Goal: Task Accomplishment & Management: Use online tool/utility

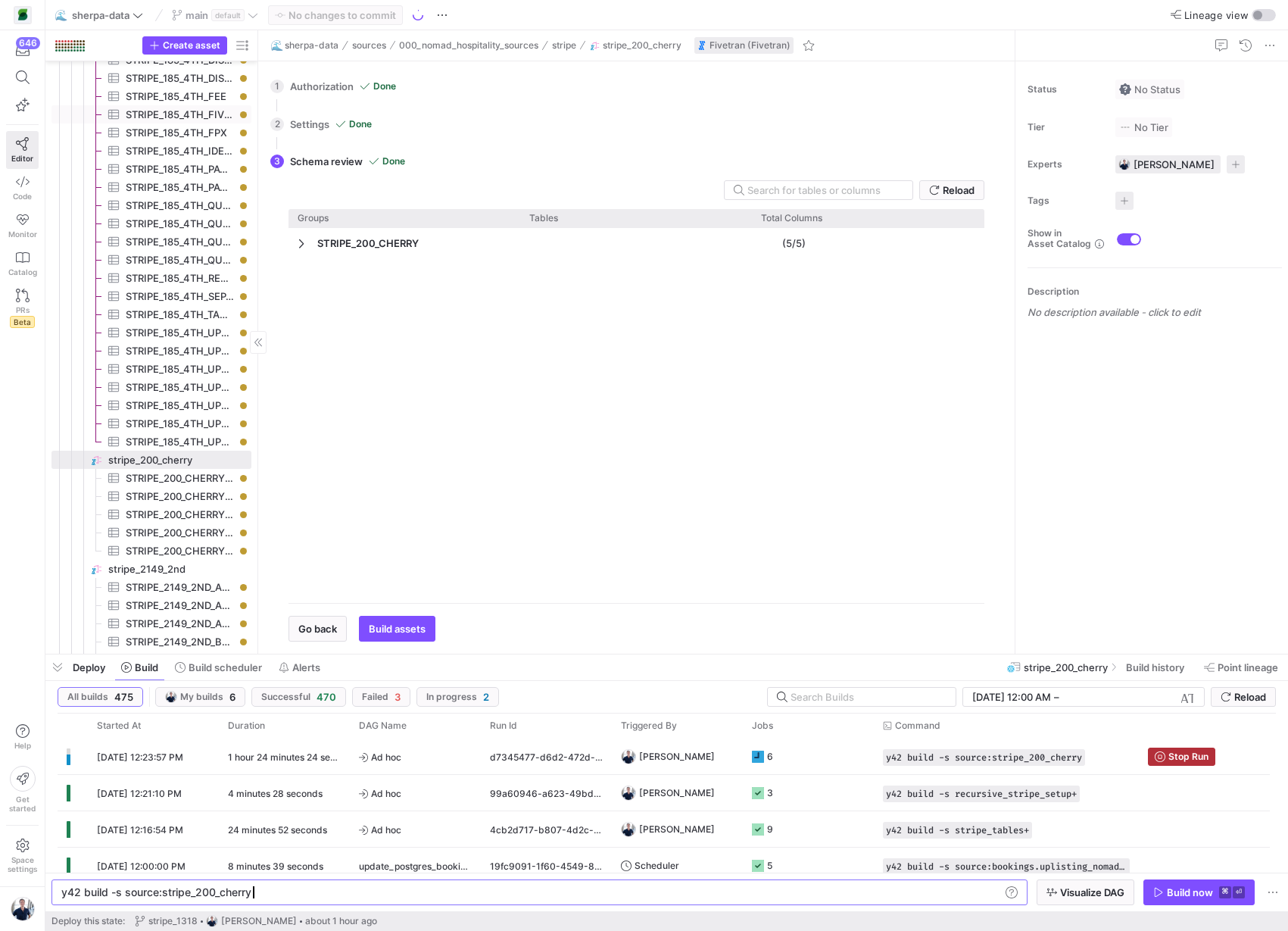
scroll to position [0, 188]
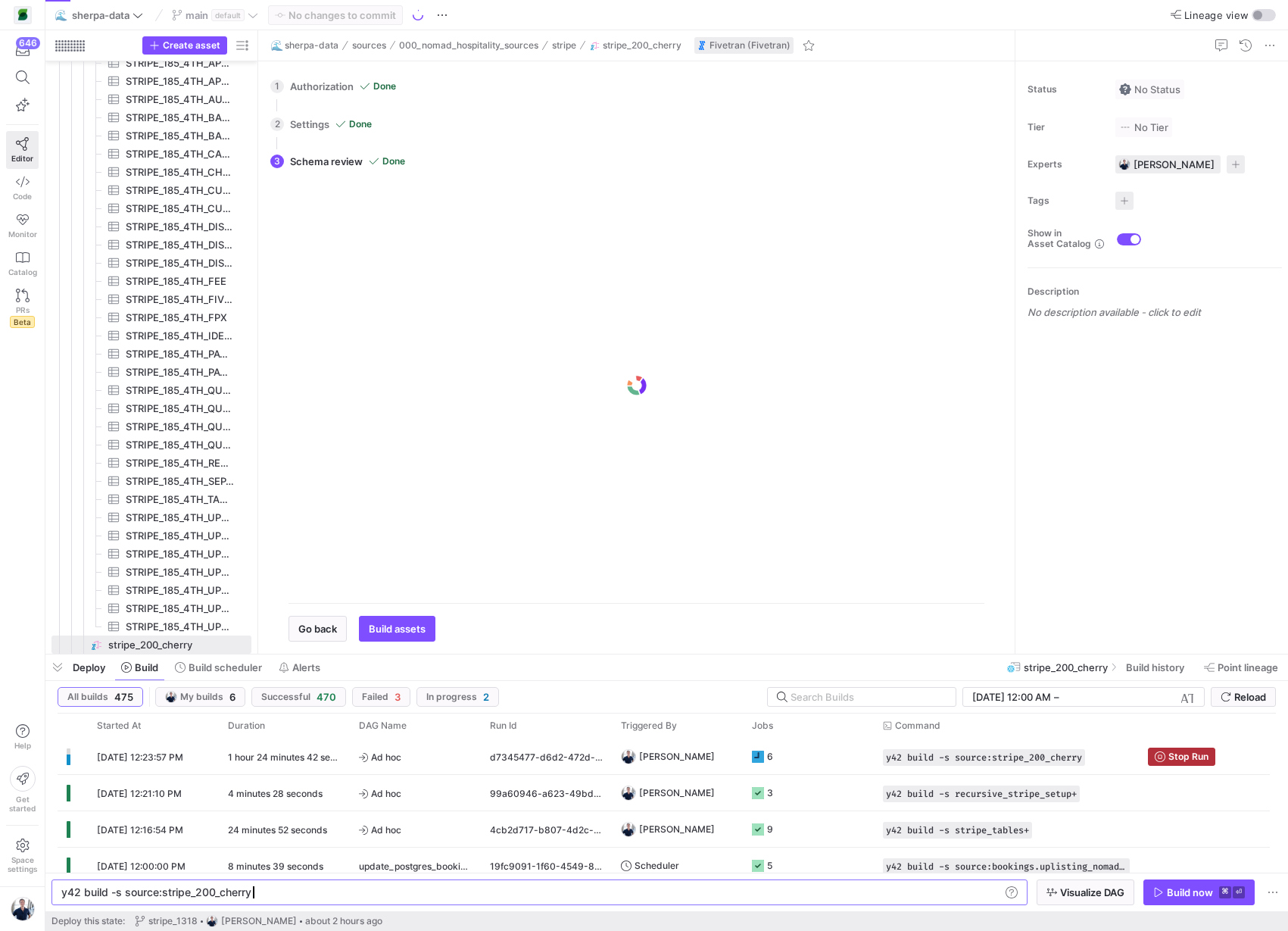
scroll to position [0, 188]
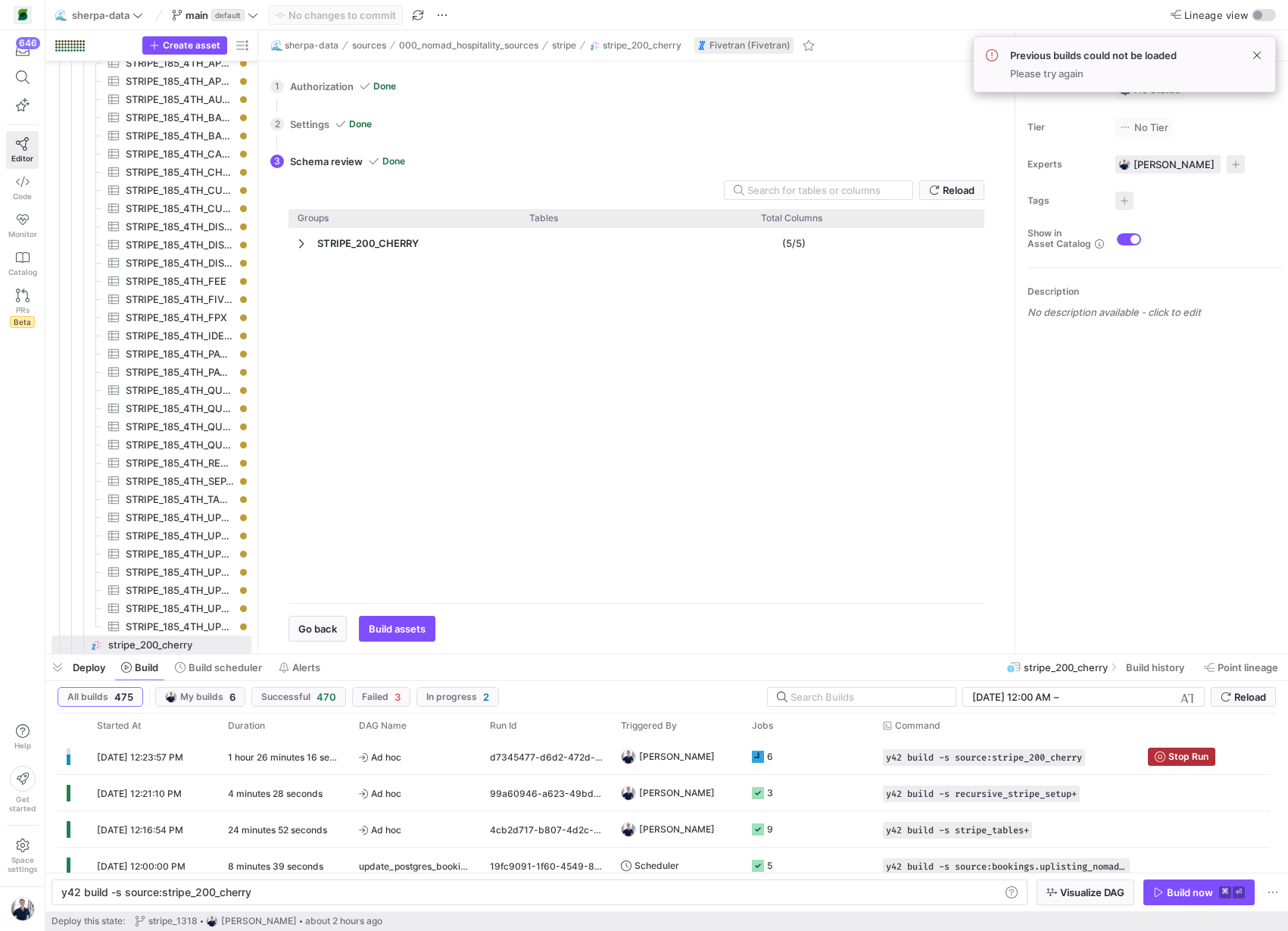
click at [317, 92] on div "1 Authorization Done Choose which secret you'd like to use to authorize Sherpa_…" at bounding box center [633, 86] width 726 height 38
click at [320, 84] on div "1 Authorization Done Choose which secret you'd like to use to authorize Sherpa_…" at bounding box center [633, 86] width 726 height 38
click at [312, 633] on span "Go back" at bounding box center [317, 629] width 38 height 12
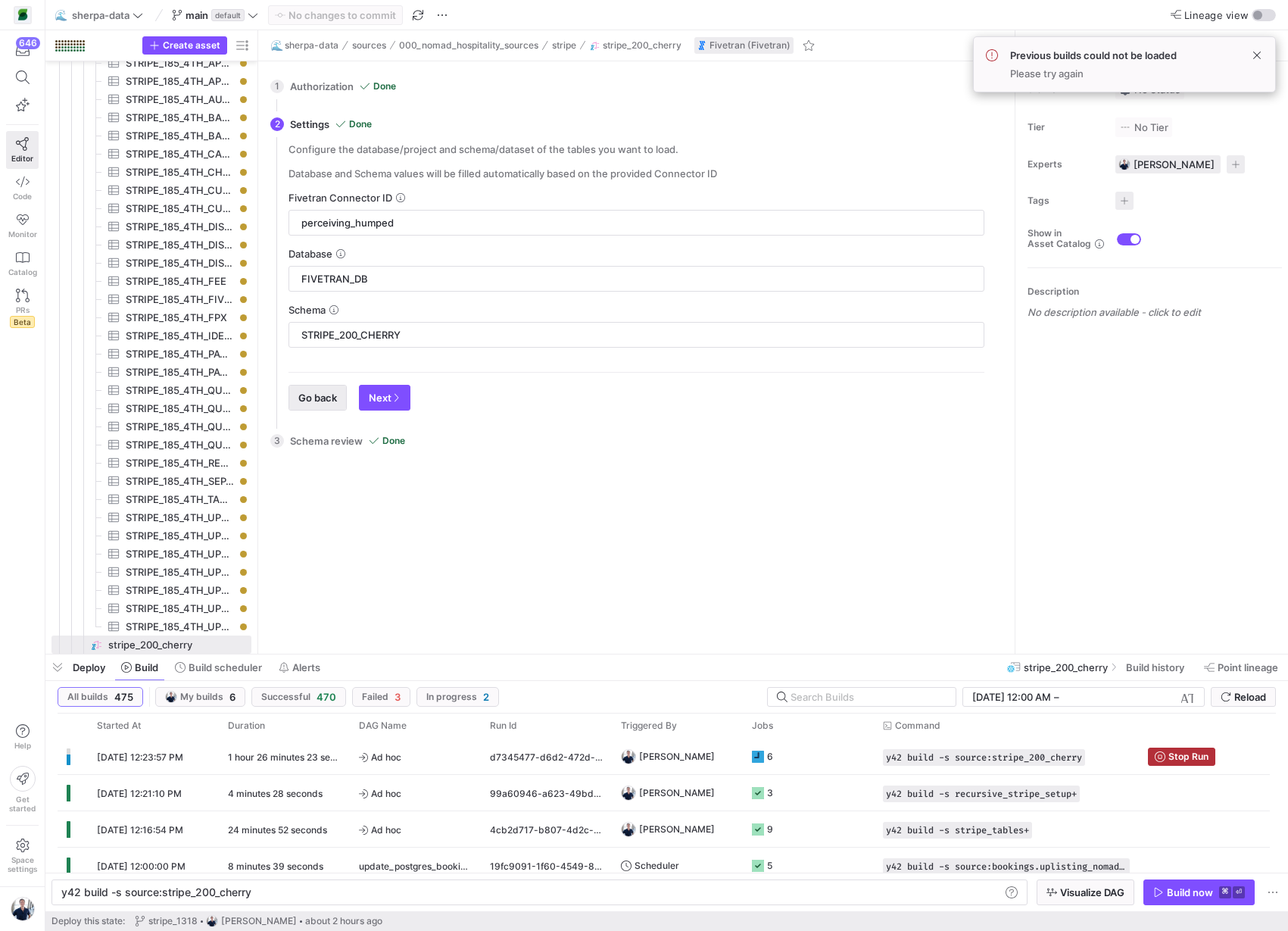
click at [312, 395] on span "Go back" at bounding box center [317, 397] width 38 height 12
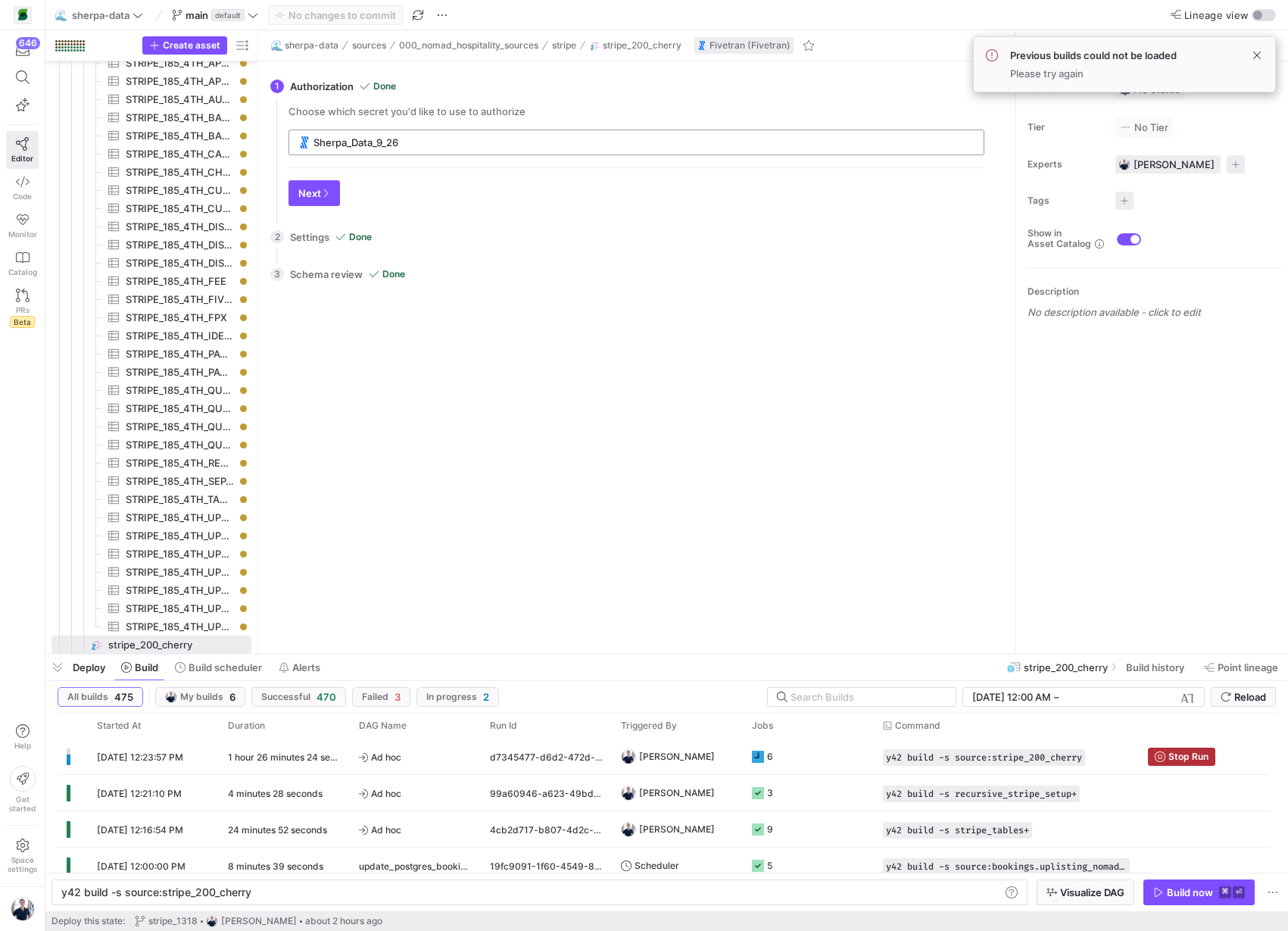
click at [424, 143] on input "Sherpa_Data_9_26" at bounding box center [644, 142] width 661 height 12
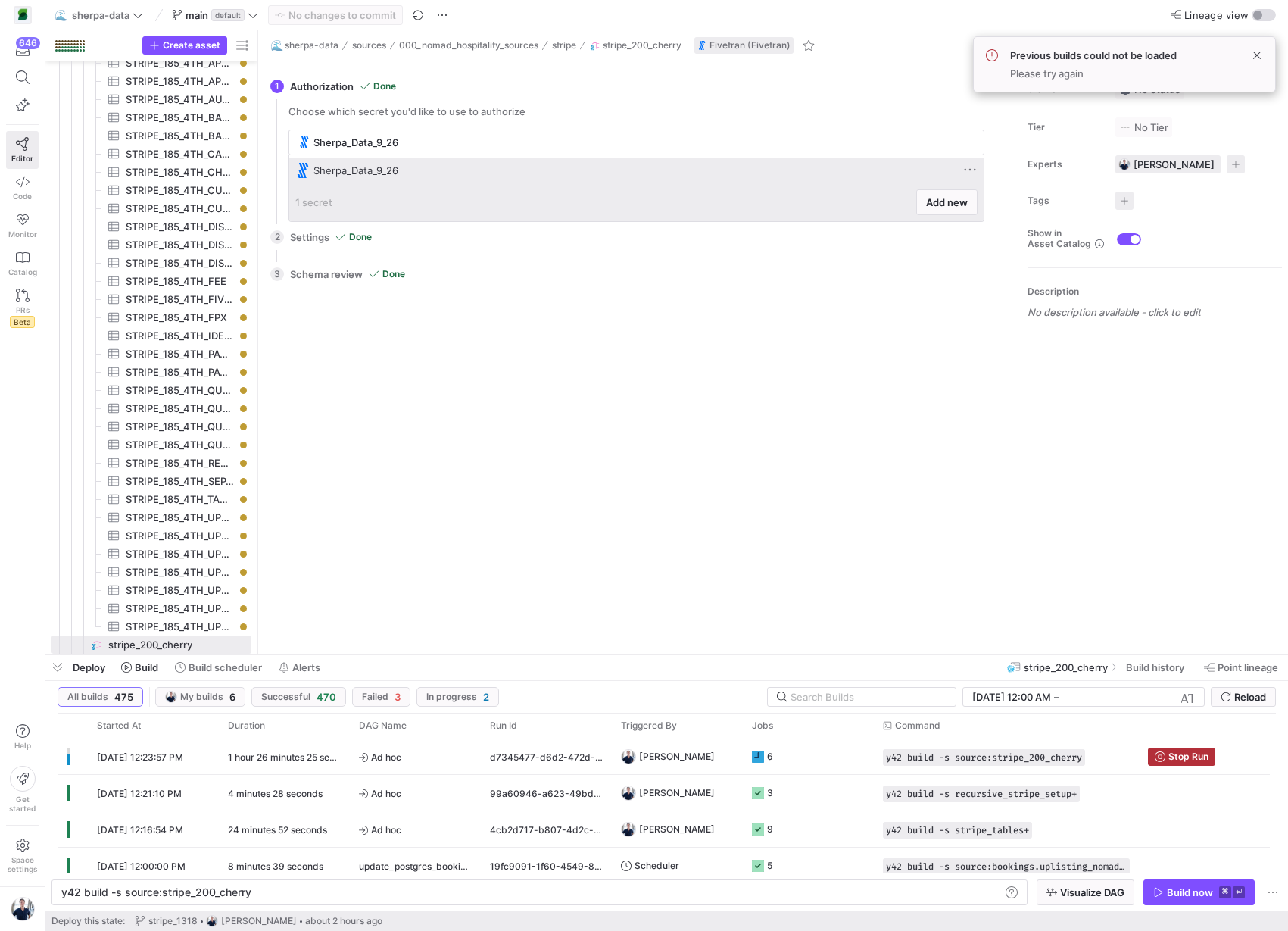
click at [404, 165] on div "Sherpa_Data_9_26" at bounding box center [638, 170] width 649 height 12
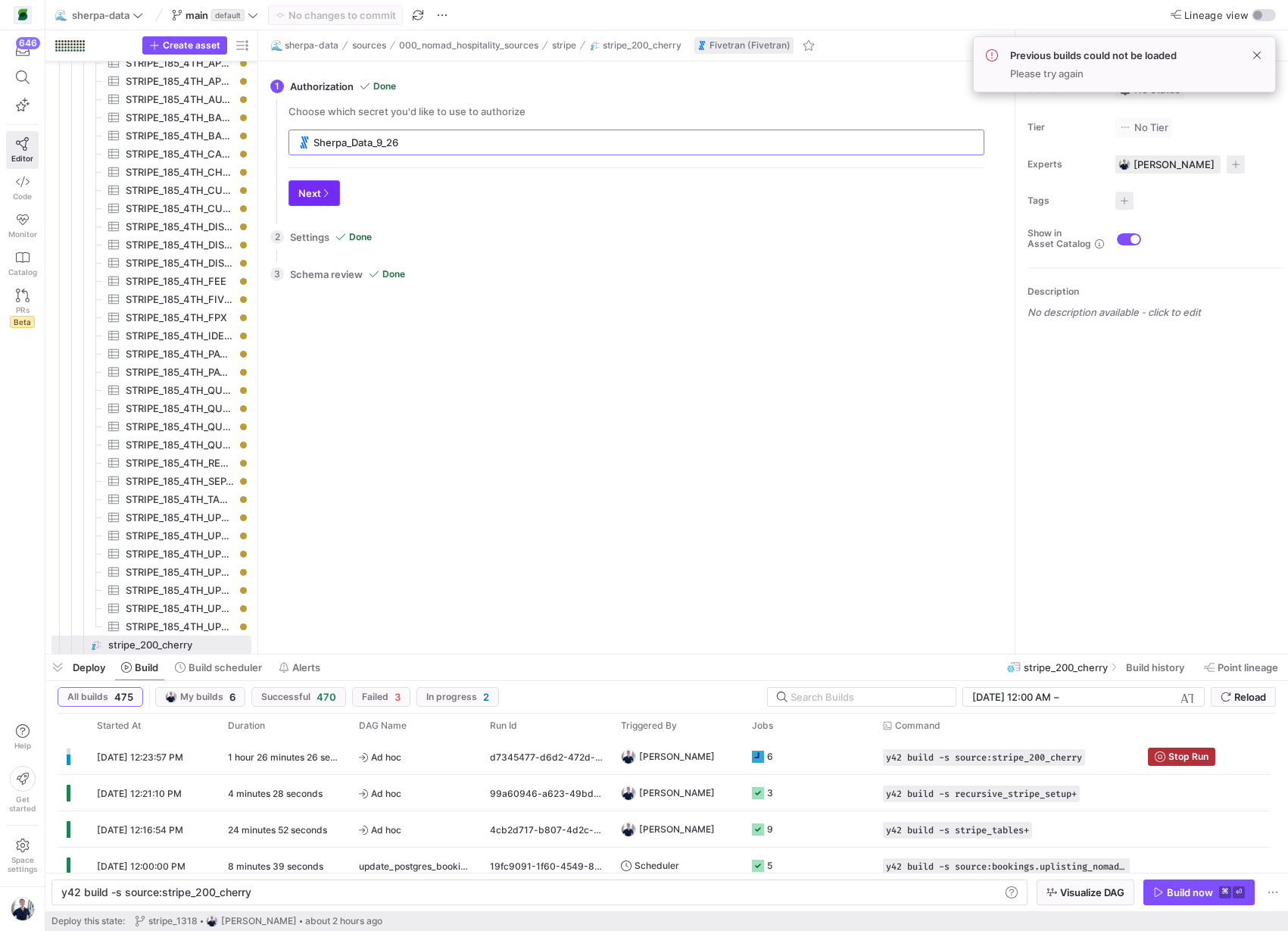
click at [331, 196] on span "button" at bounding box center [314, 193] width 50 height 24
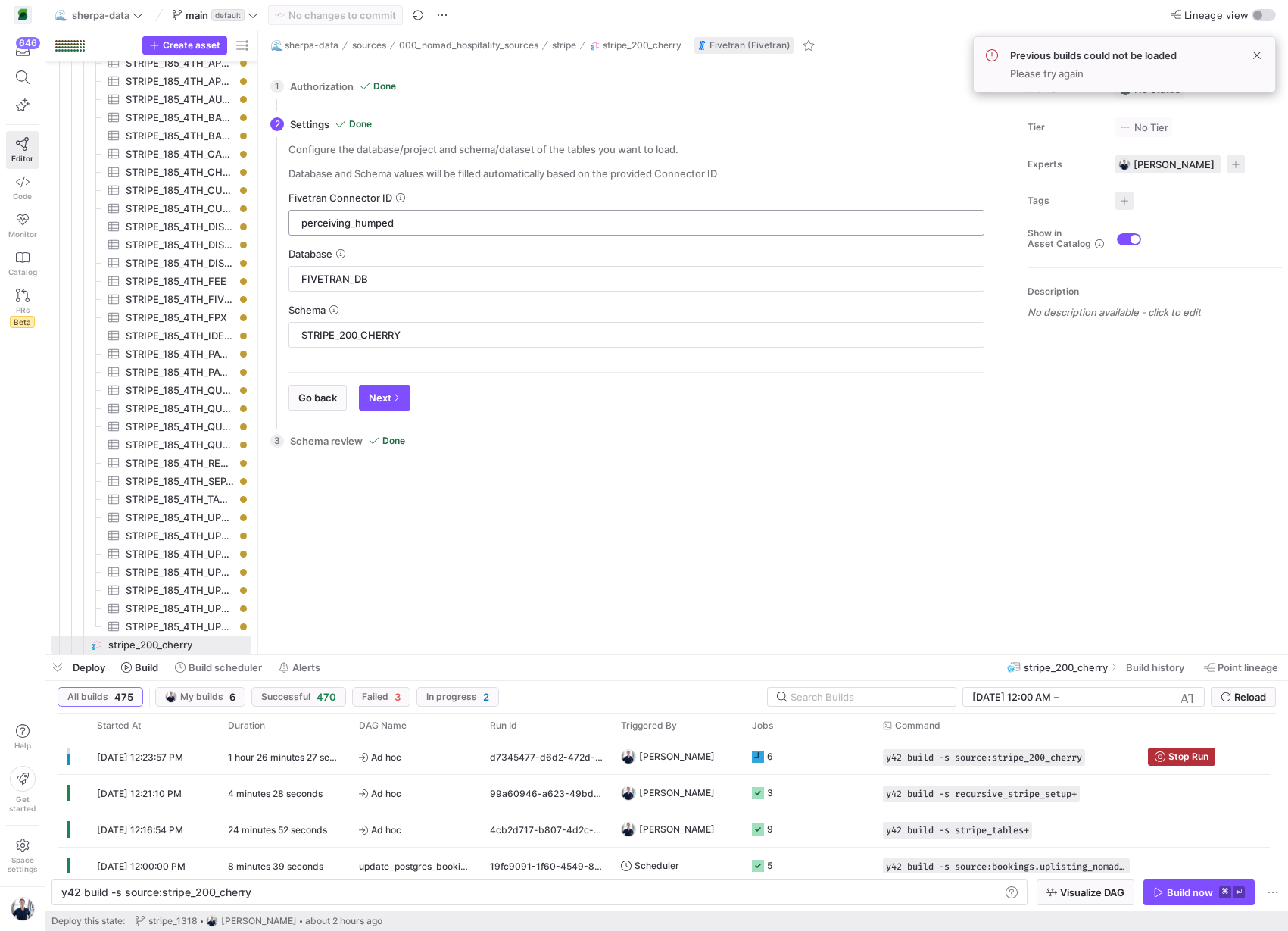
click at [399, 221] on input "perceiving_humped" at bounding box center [637, 223] width 670 height 12
paste input "text"
paste input "perceiving_humped"
type input "perceiving_humped"
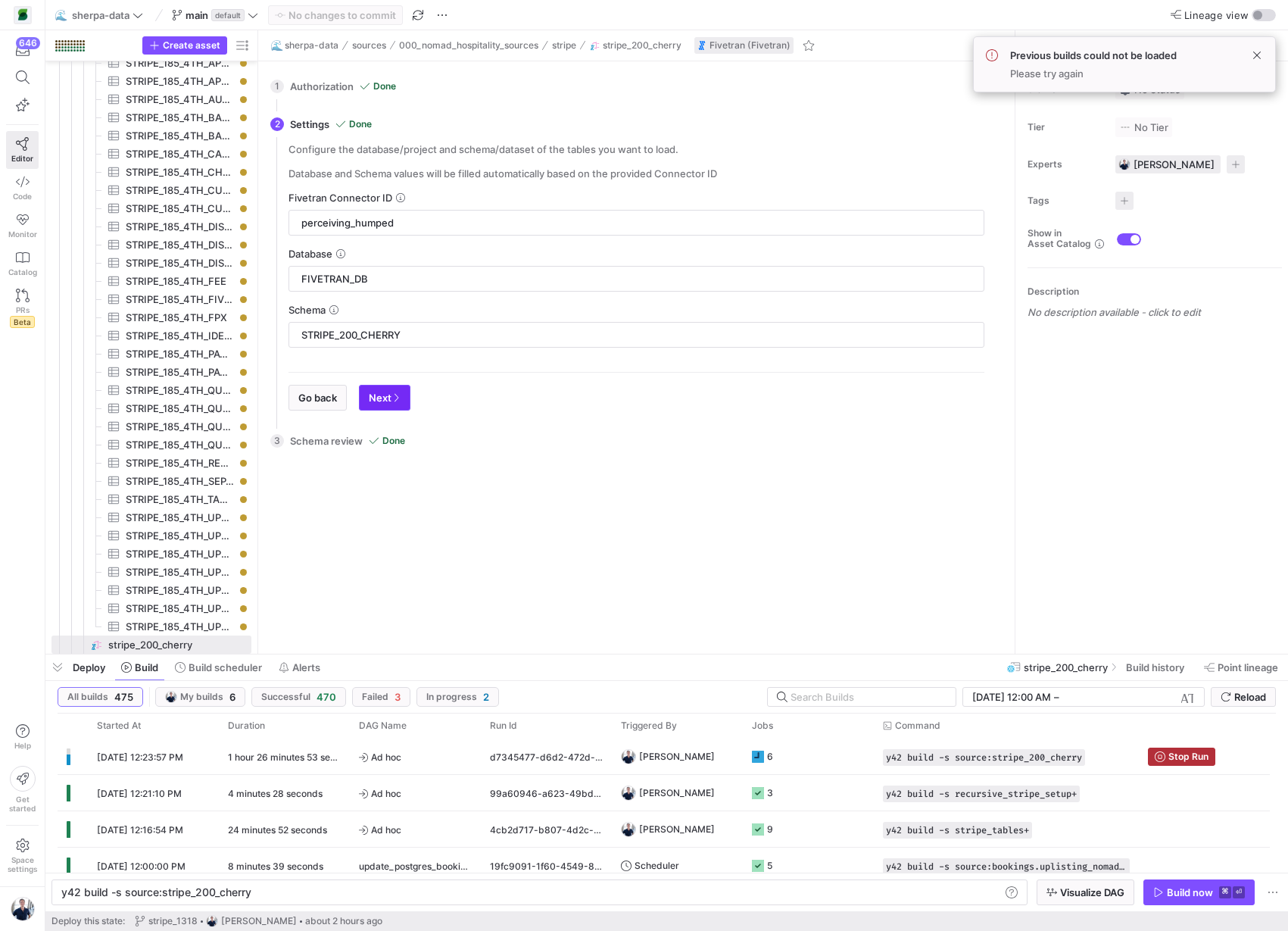
click at [392, 403] on span "Next" at bounding box center [384, 397] width 32 height 12
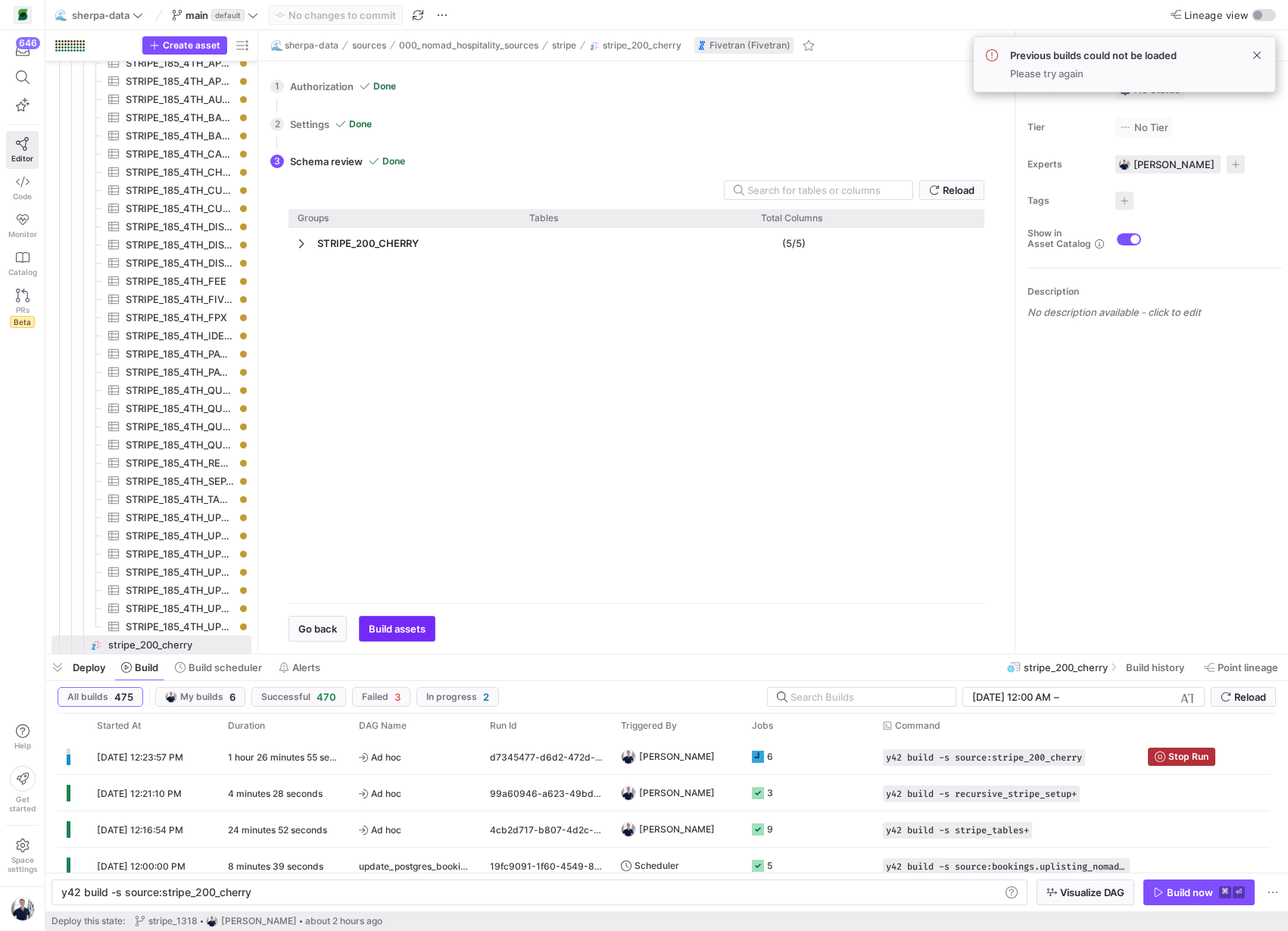
click at [396, 638] on span "button" at bounding box center [397, 629] width 75 height 24
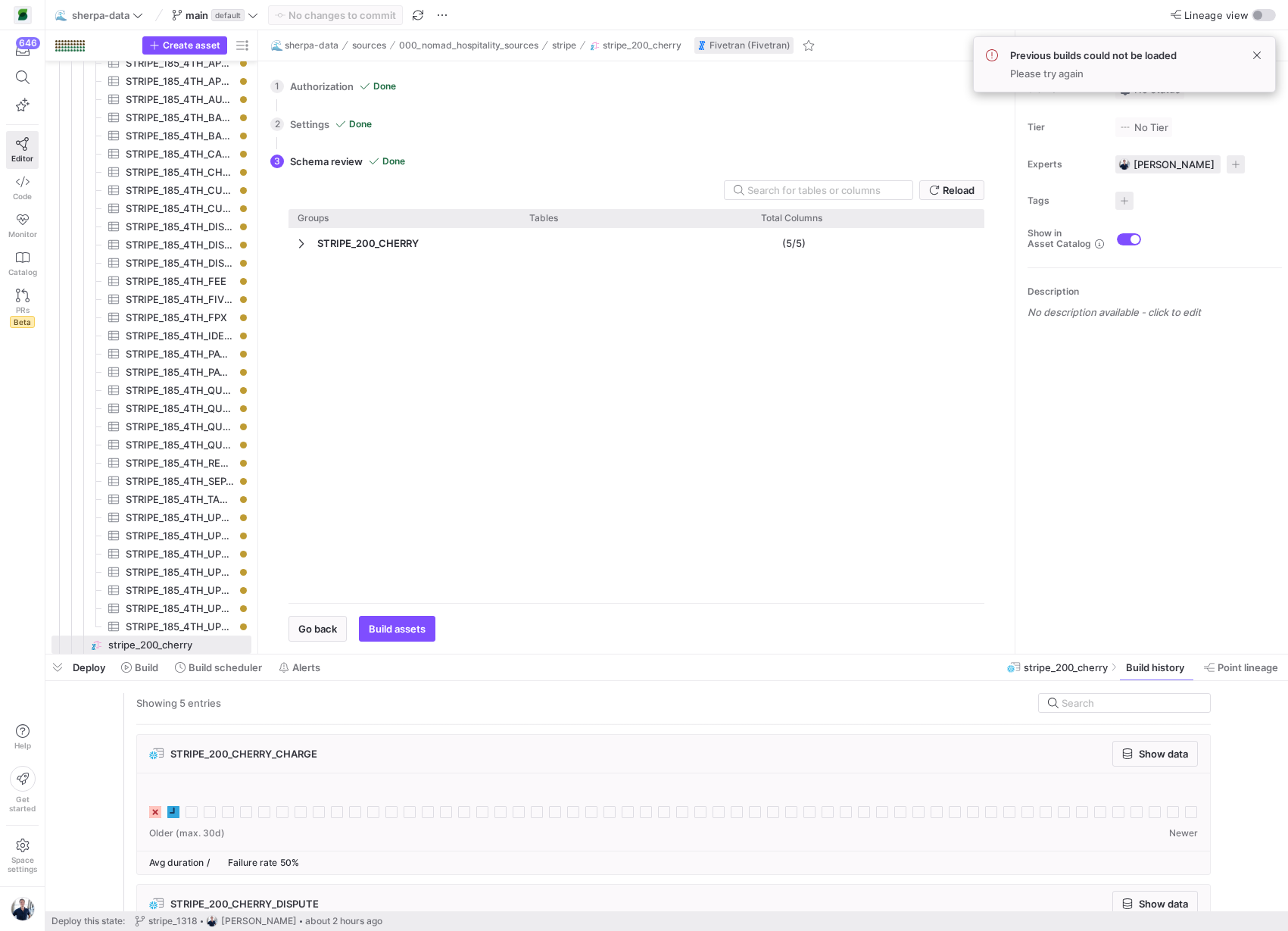
scroll to position [9, 0]
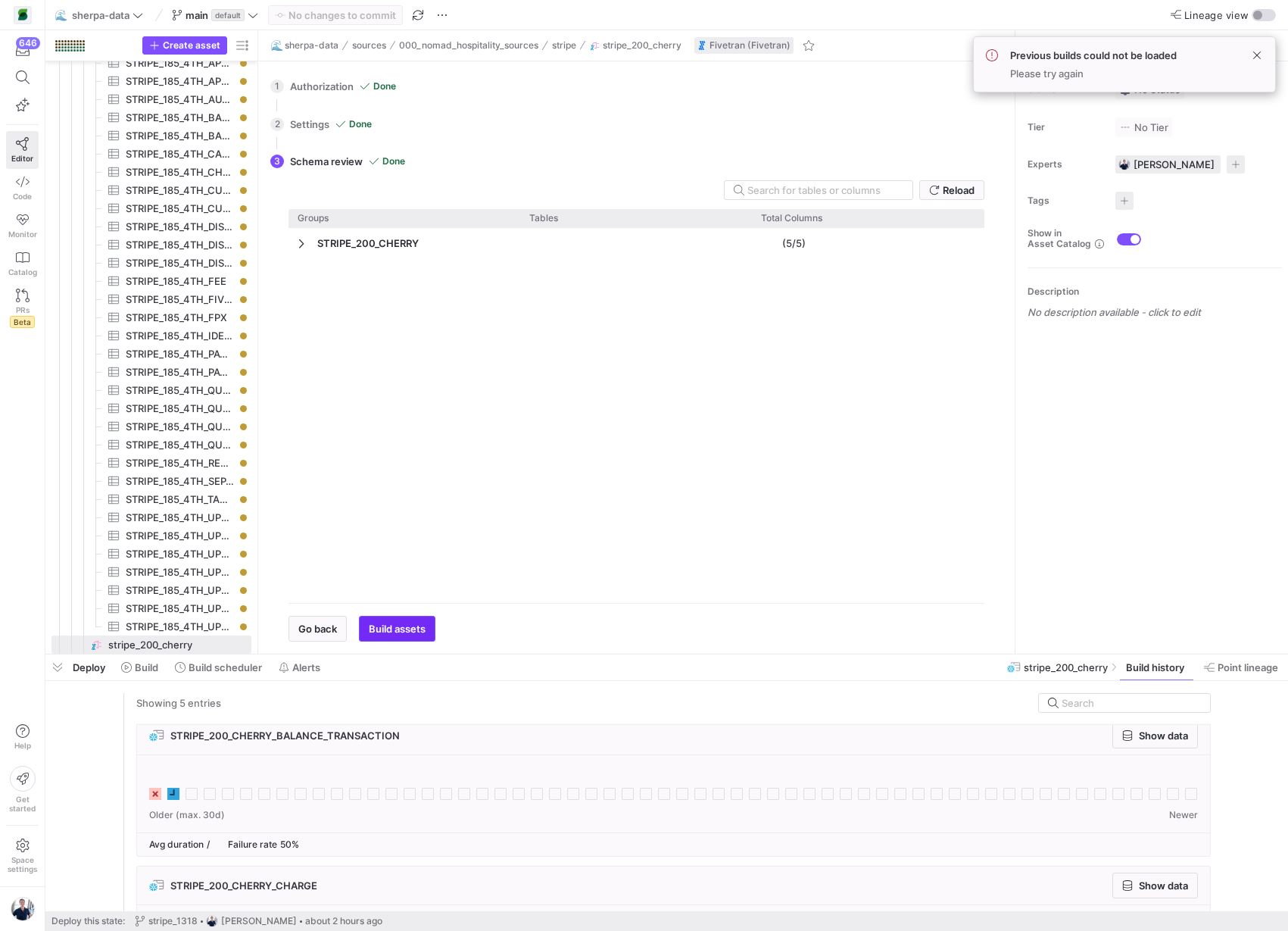
click at [399, 633] on span "Build assets" at bounding box center [397, 629] width 57 height 12
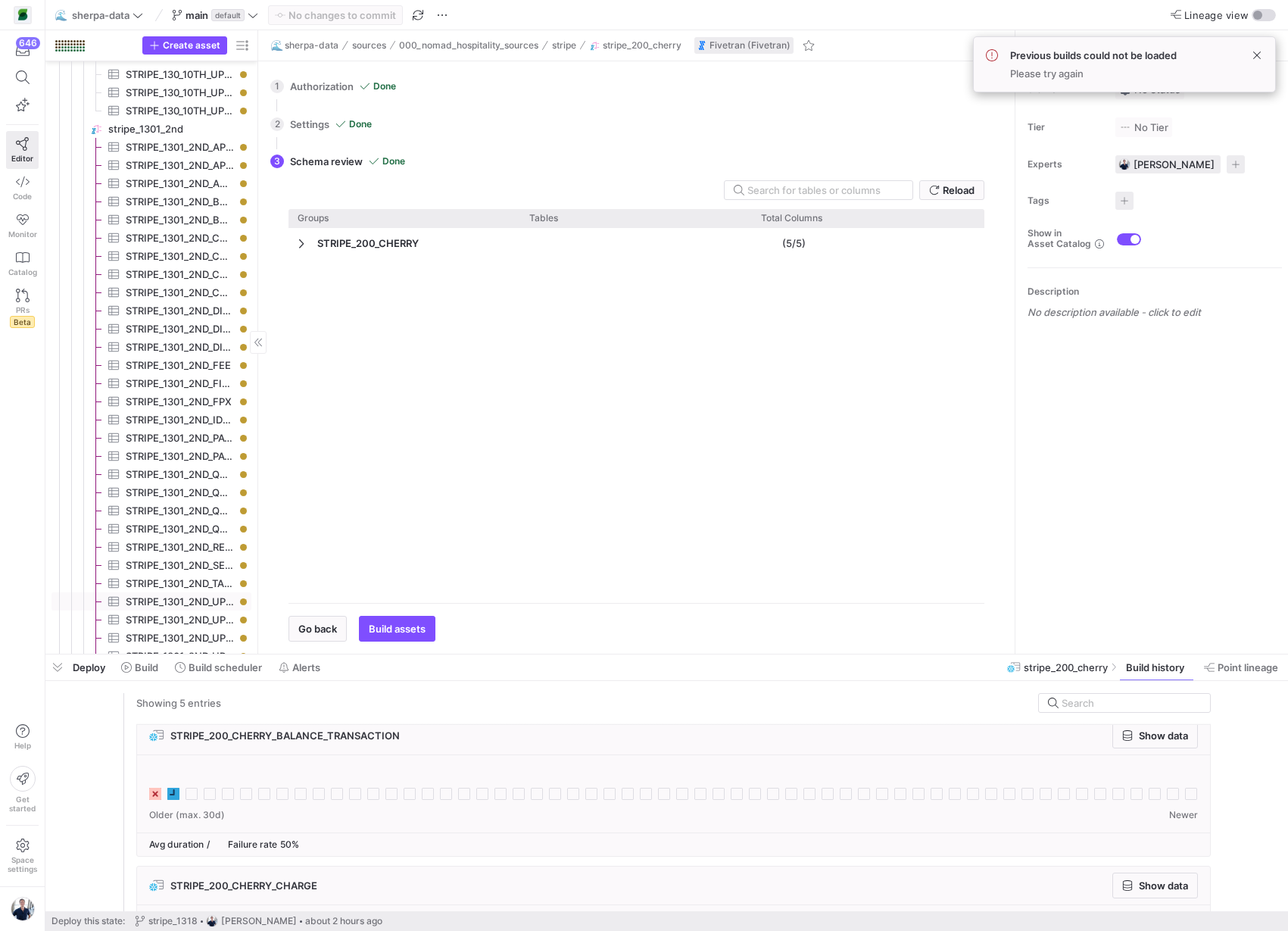
scroll to position [0, 0]
click at [174, 201] on span "STRIPE_1318_1ST_BALANCE_TRANSACTION​​​​​​​​​" at bounding box center [179, 199] width 108 height 17
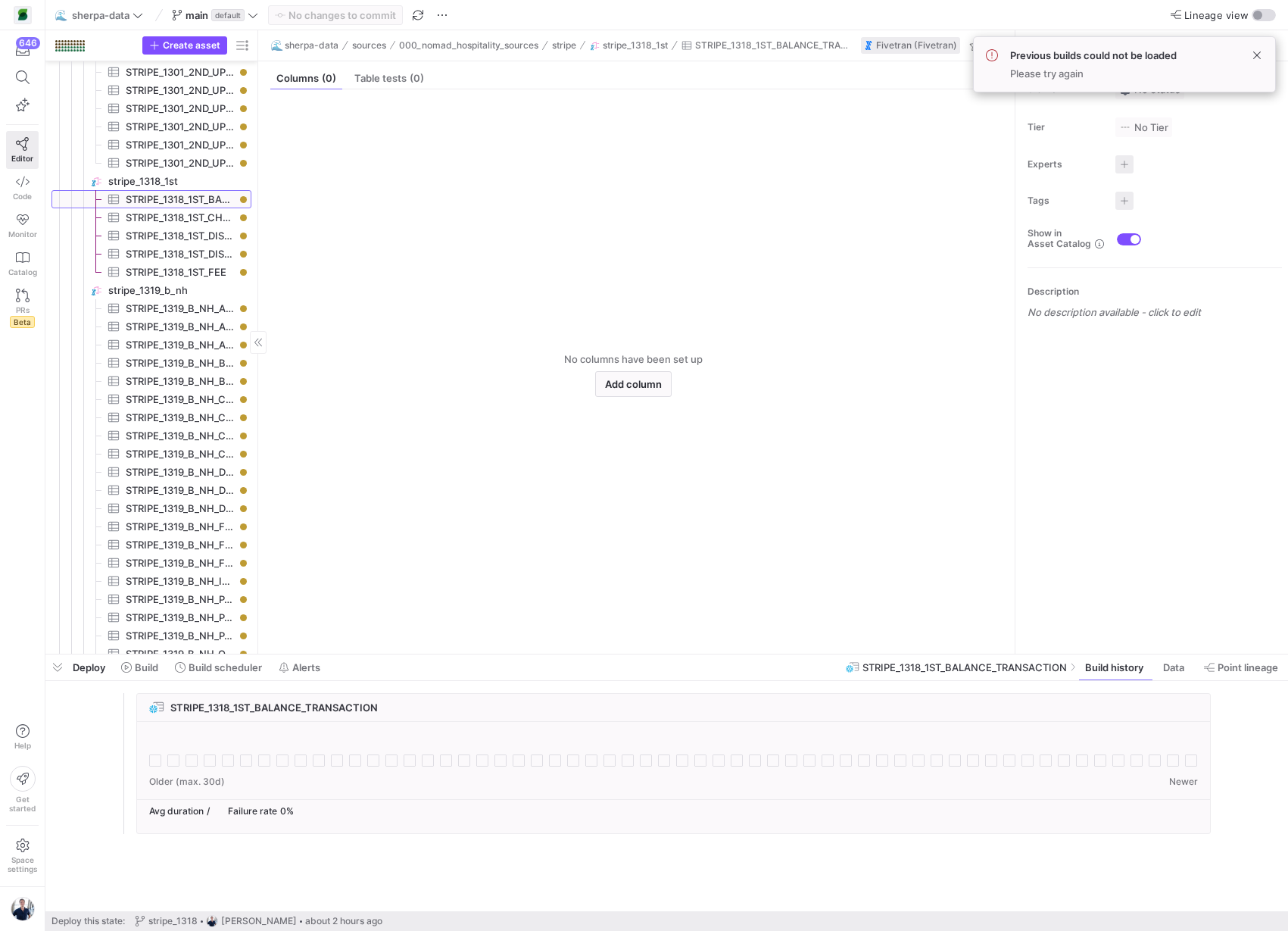
click at [242, 201] on div at bounding box center [243, 200] width 7 height 7
click at [164, 200] on span "STRIPE_1318_1ST_BALANCE_TRANSACTION​​​​​​​​​" at bounding box center [179, 199] width 108 height 17
click at [144, 182] on span "stripe_1318_1st​​​​​​​​" at bounding box center [179, 181] width 141 height 17
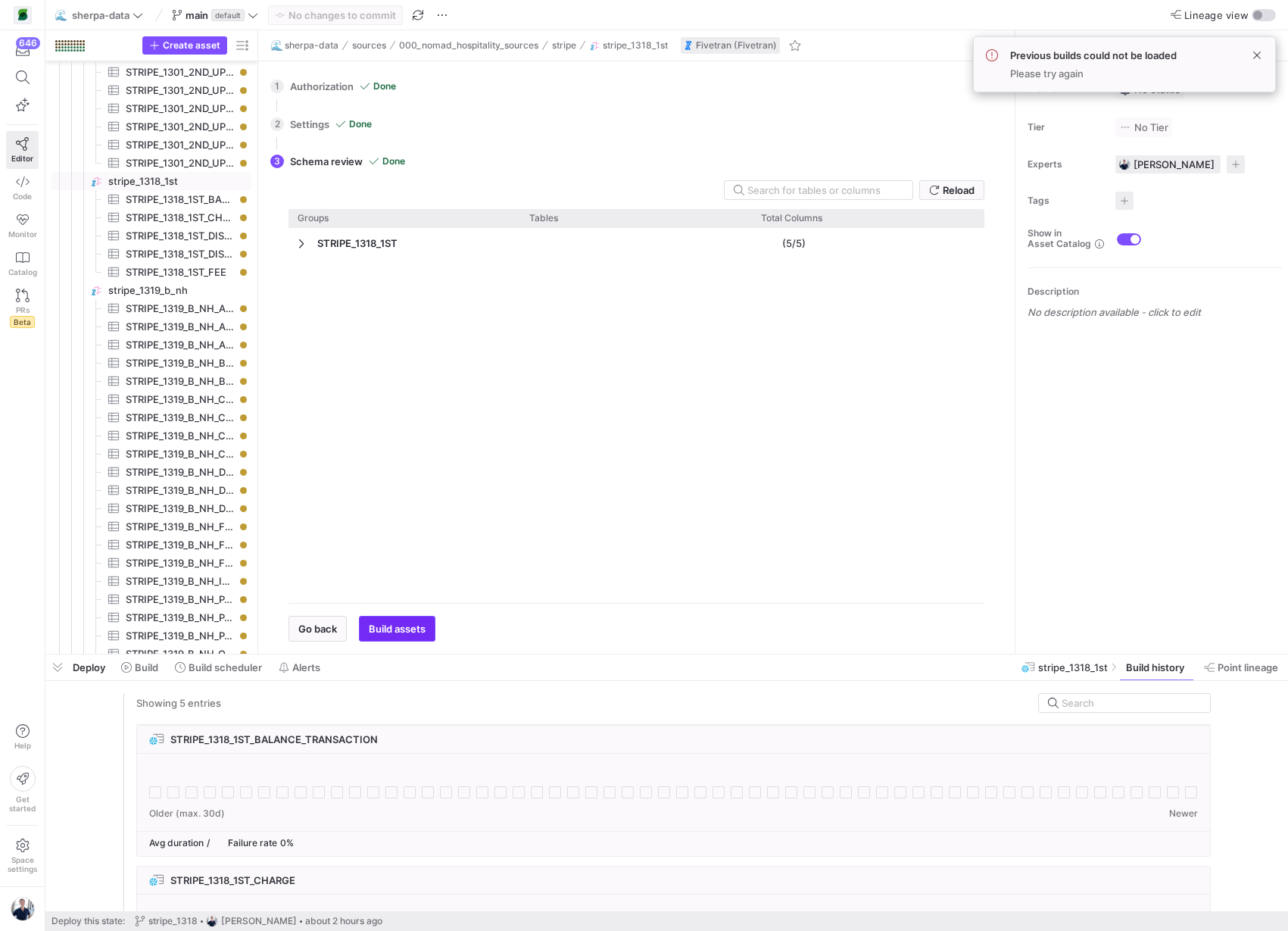
click at [392, 638] on span "button" at bounding box center [397, 629] width 75 height 24
click at [391, 625] on span "Build assets" at bounding box center [397, 629] width 57 height 12
click at [1260, 56] on span at bounding box center [1257, 55] width 18 height 18
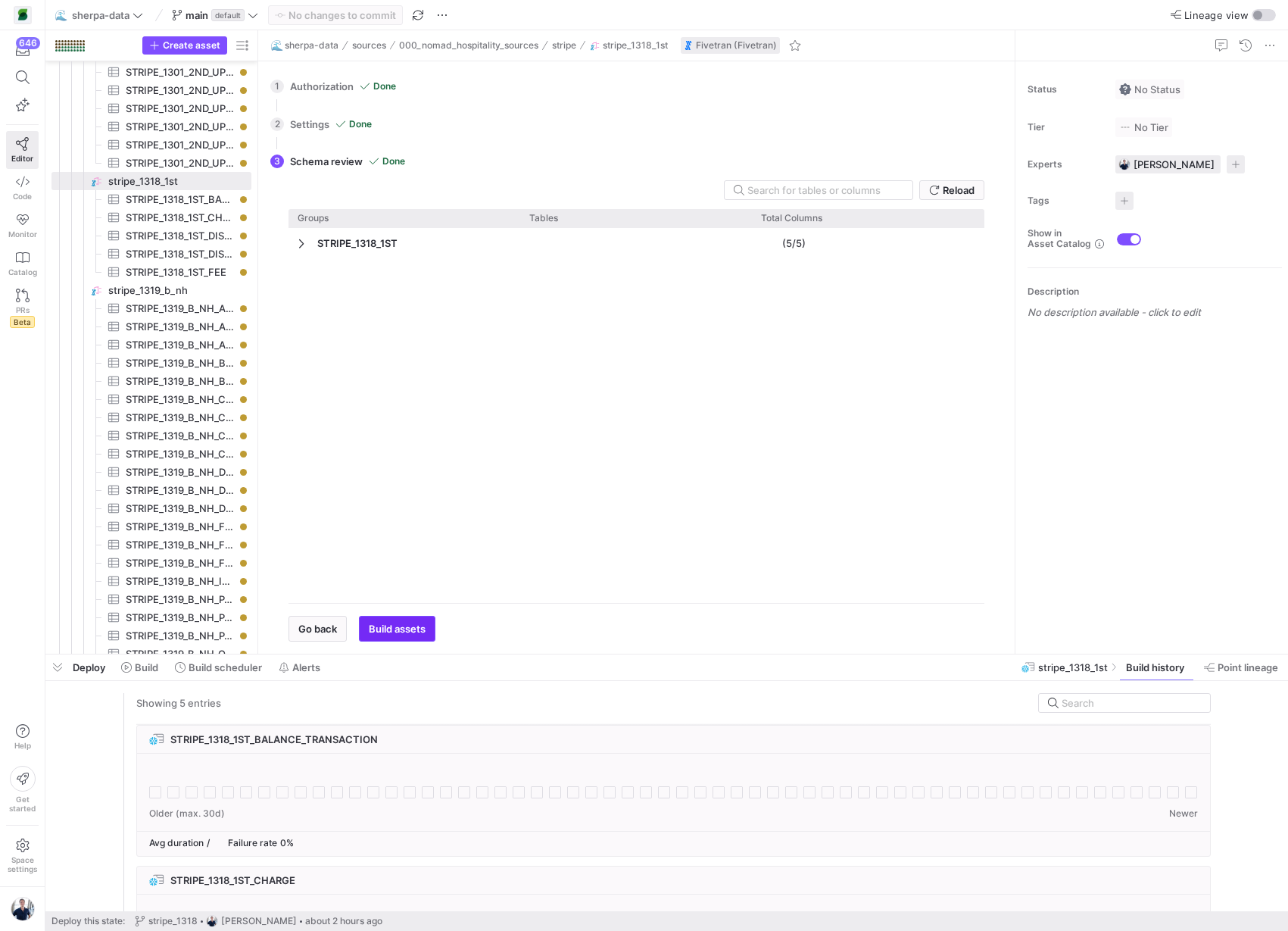
click at [399, 624] on span "Build assets" at bounding box center [397, 629] width 57 height 12
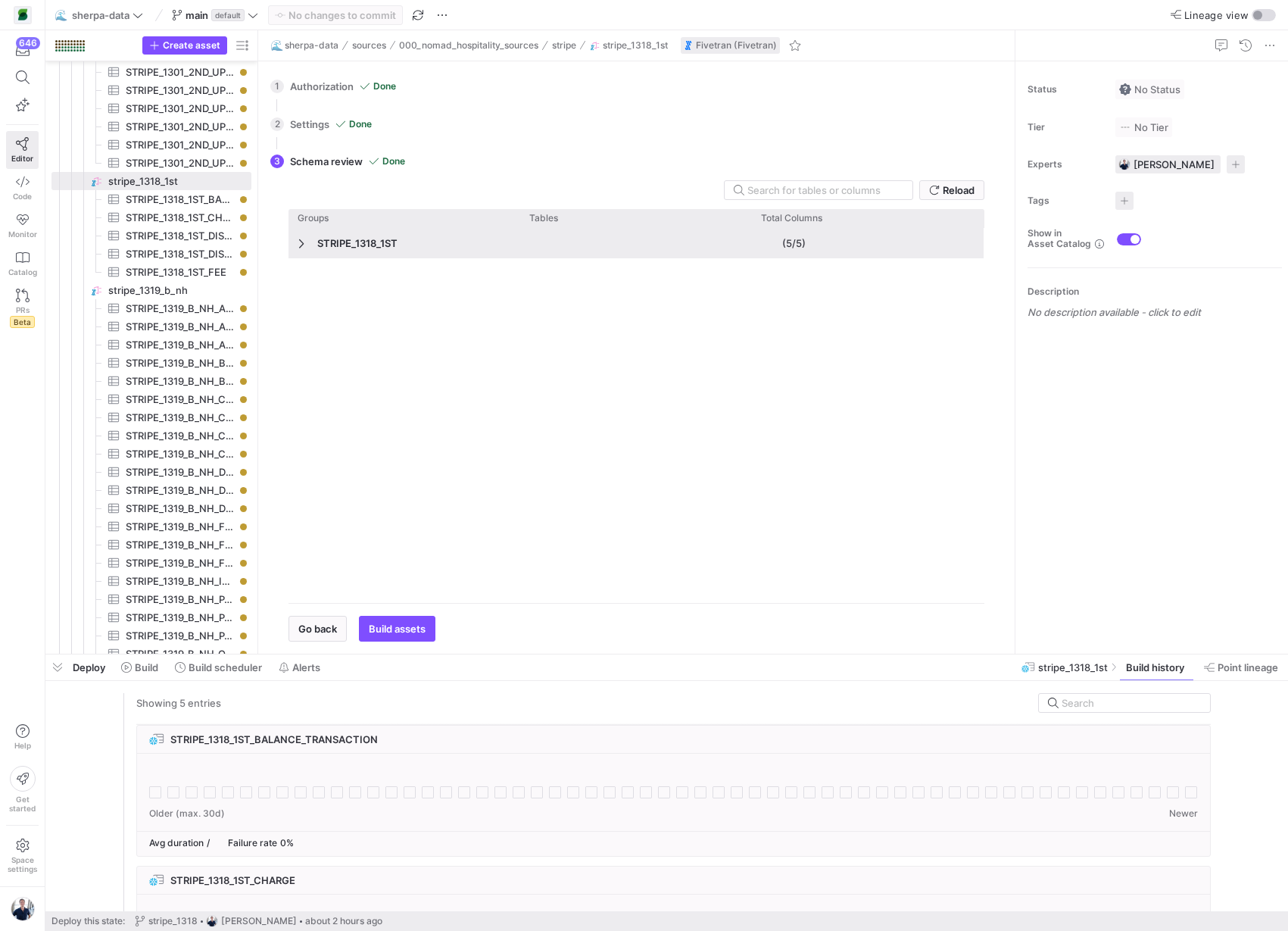
click at [305, 250] on span "Press SPACE to deselect this row." at bounding box center [302, 244] width 11 height 29
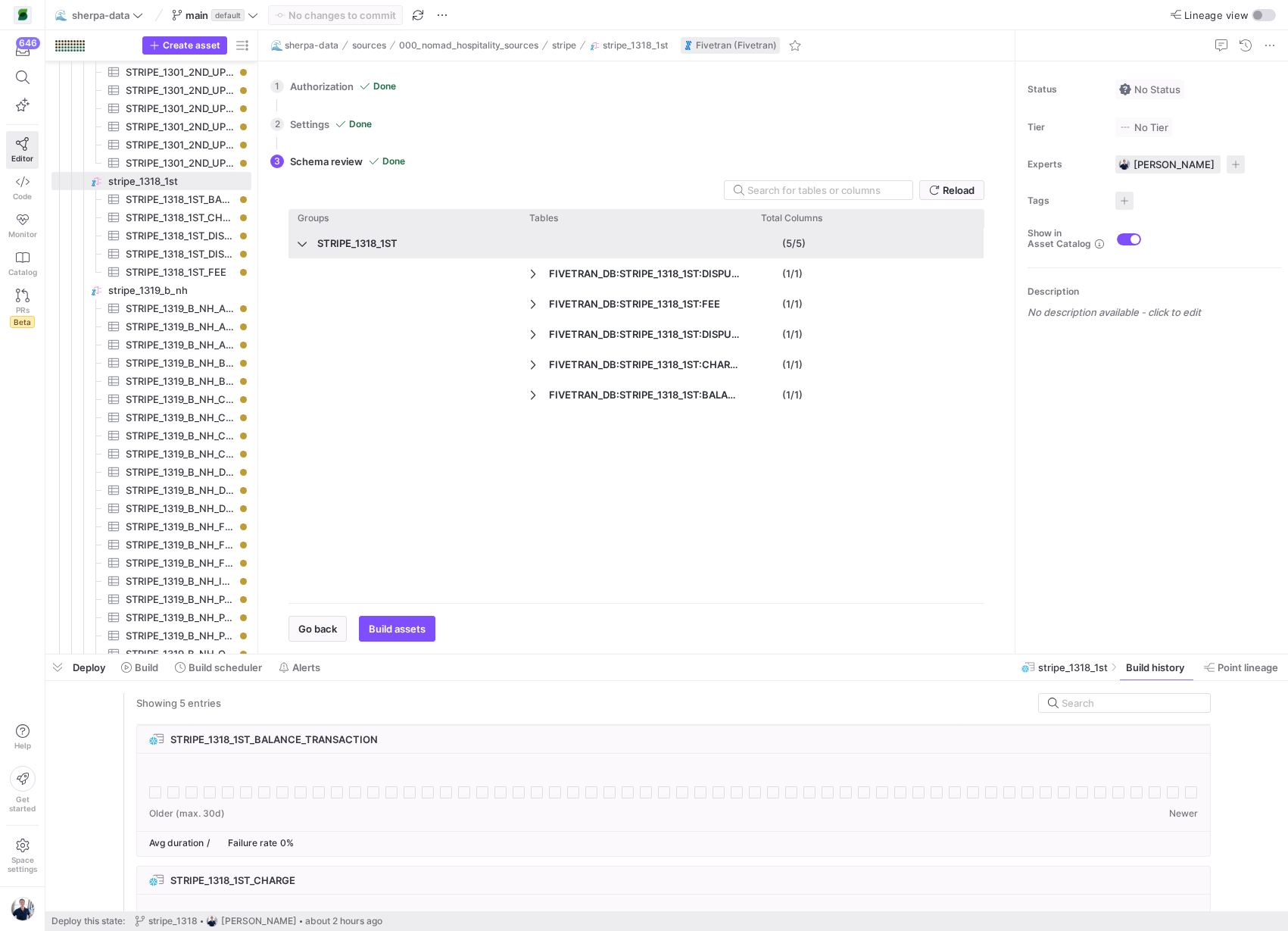
click at [304, 250] on span "Press SPACE to deselect this row." at bounding box center [302, 244] width 11 height 29
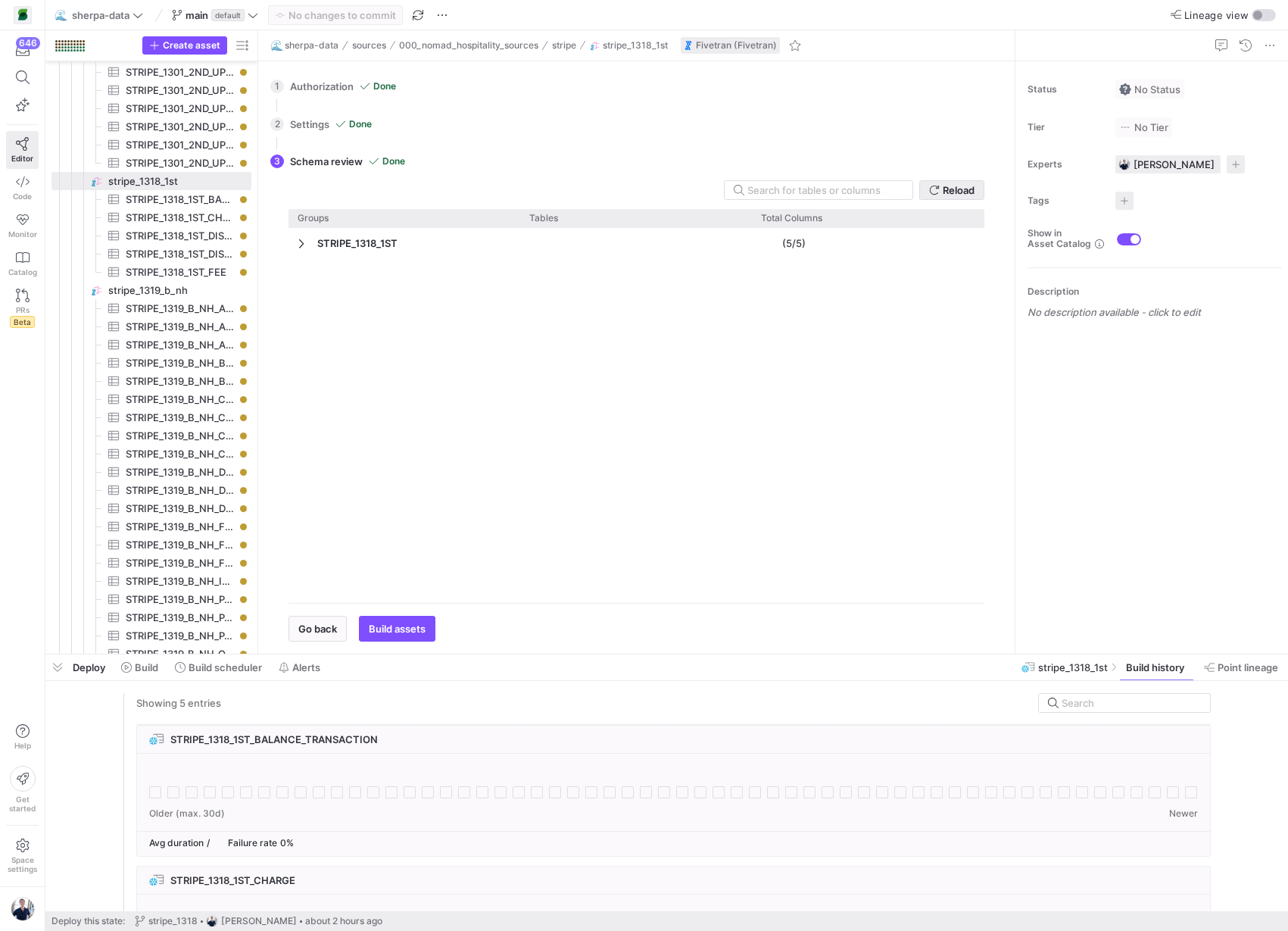
click at [952, 193] on span "Reload" at bounding box center [959, 190] width 32 height 12
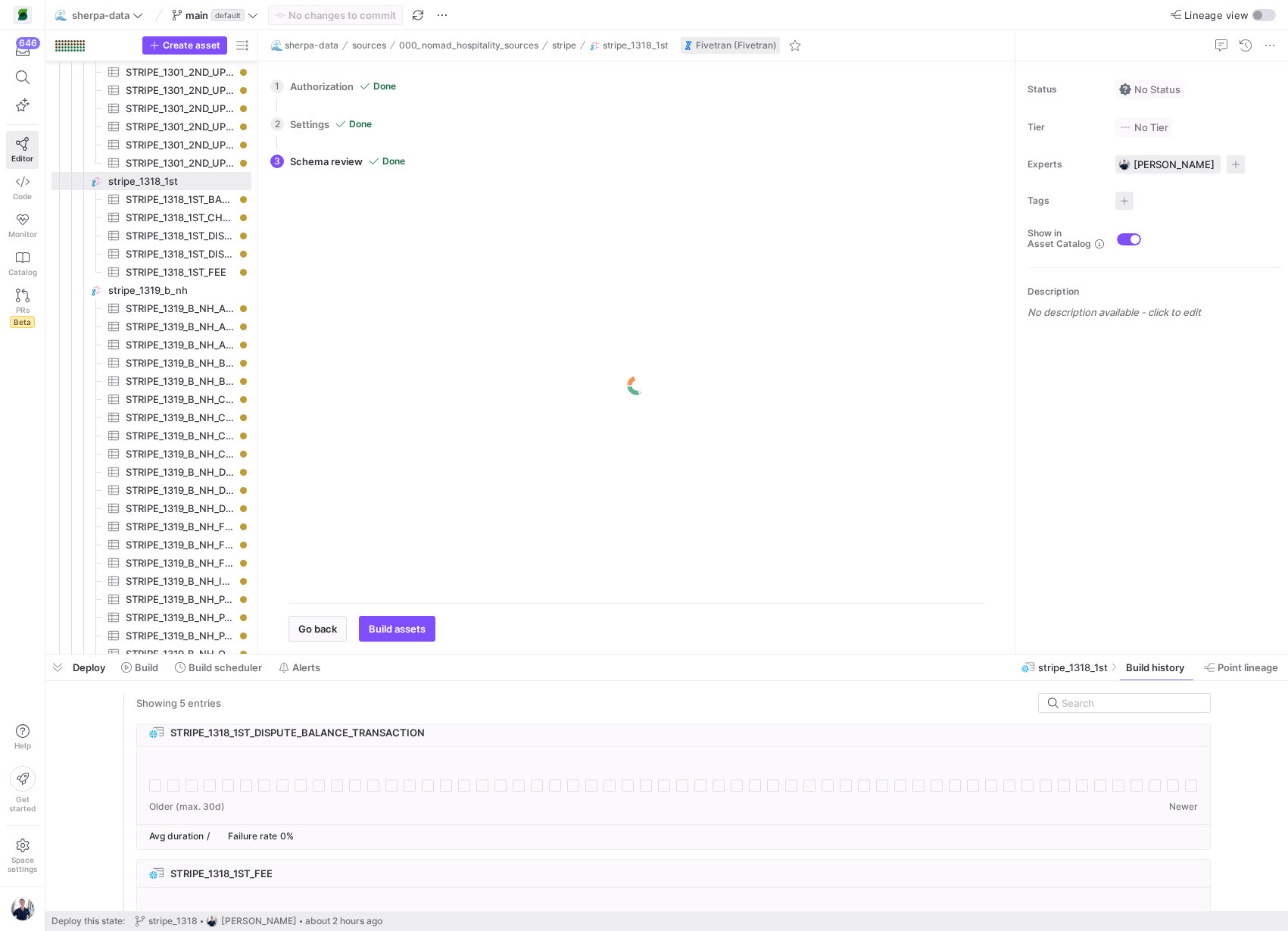
scroll to position [240, 0]
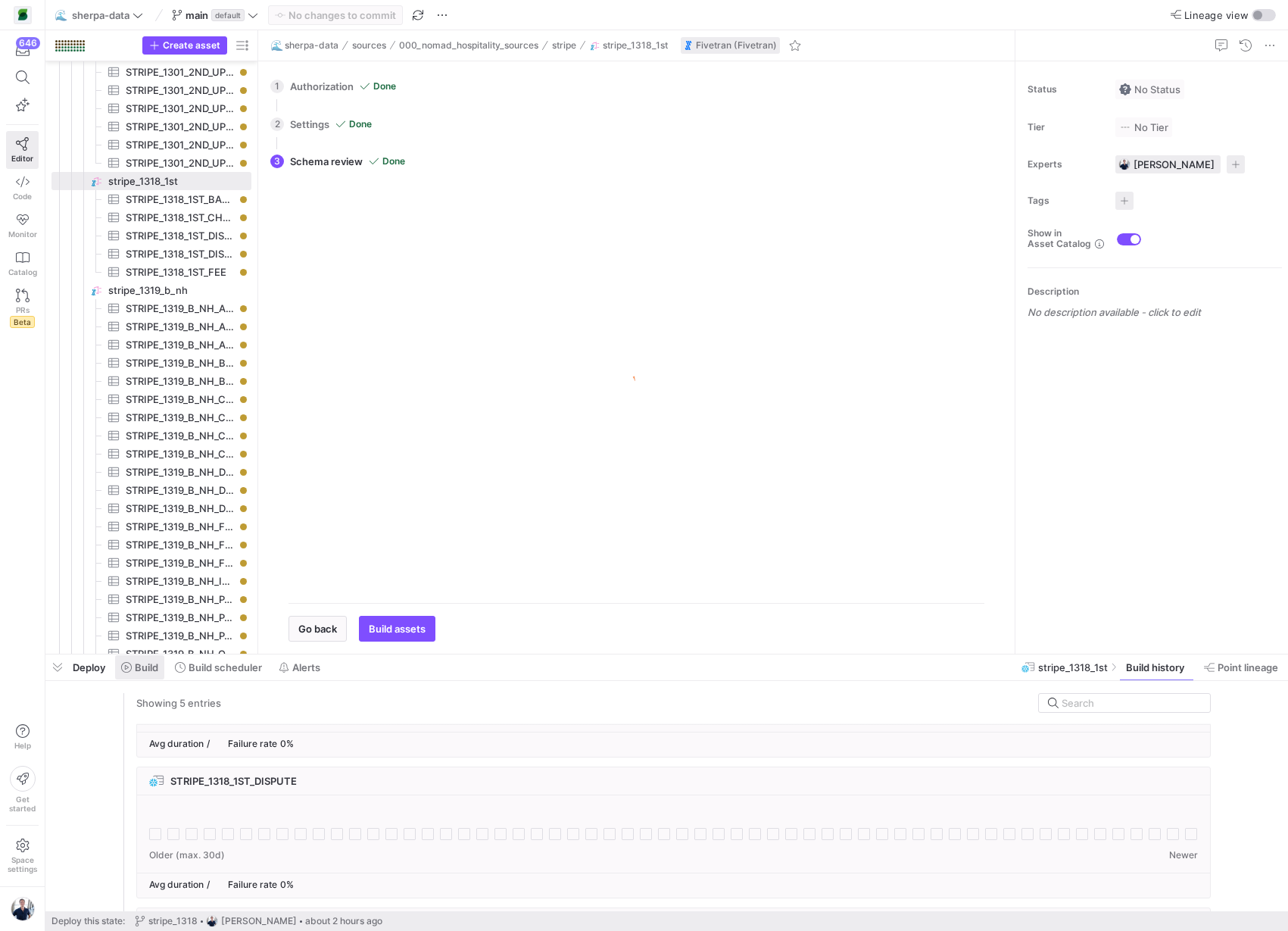
click at [127, 673] on span "Build" at bounding box center [140, 667] width 37 height 12
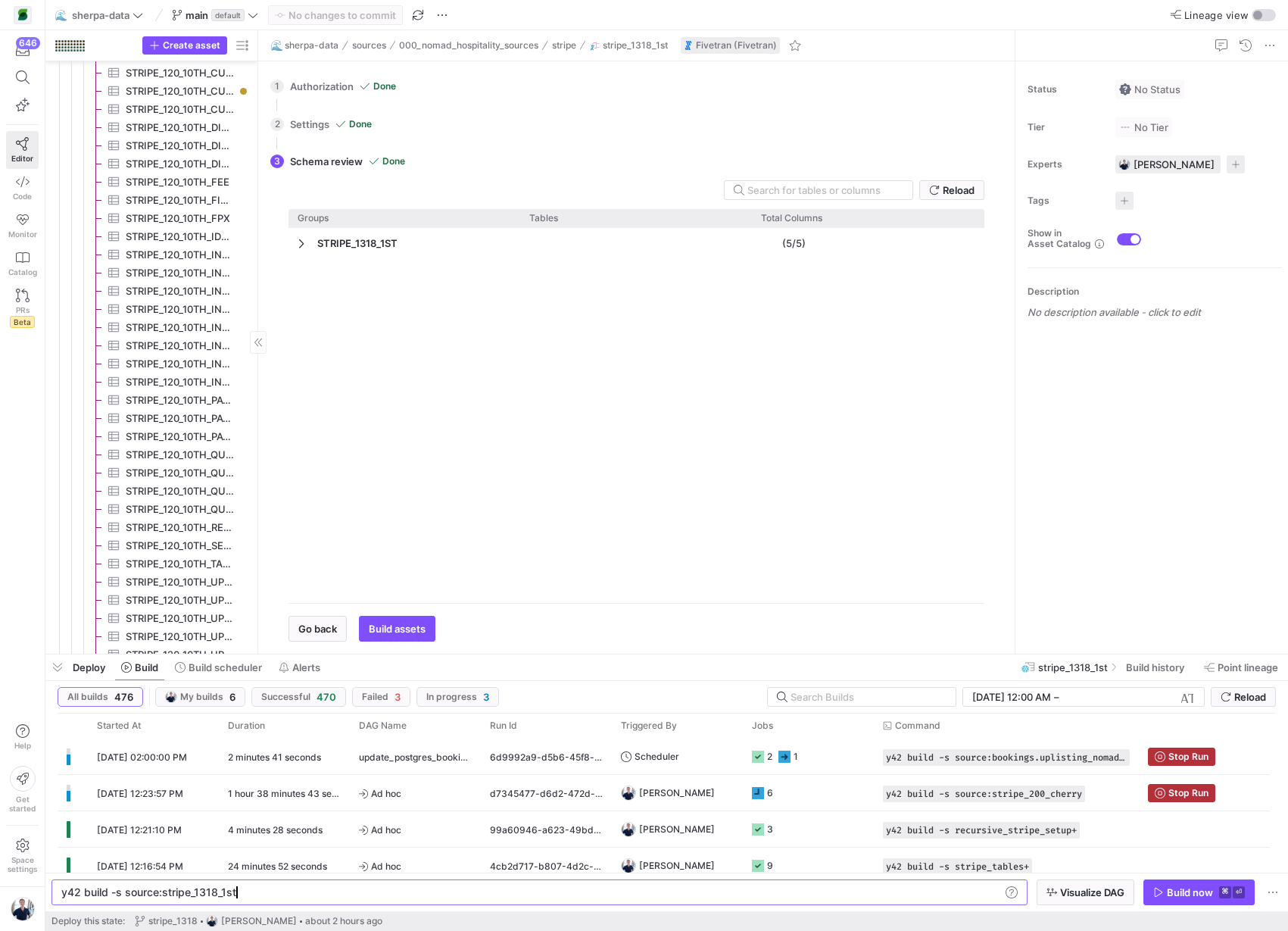
scroll to position [2985, 0]
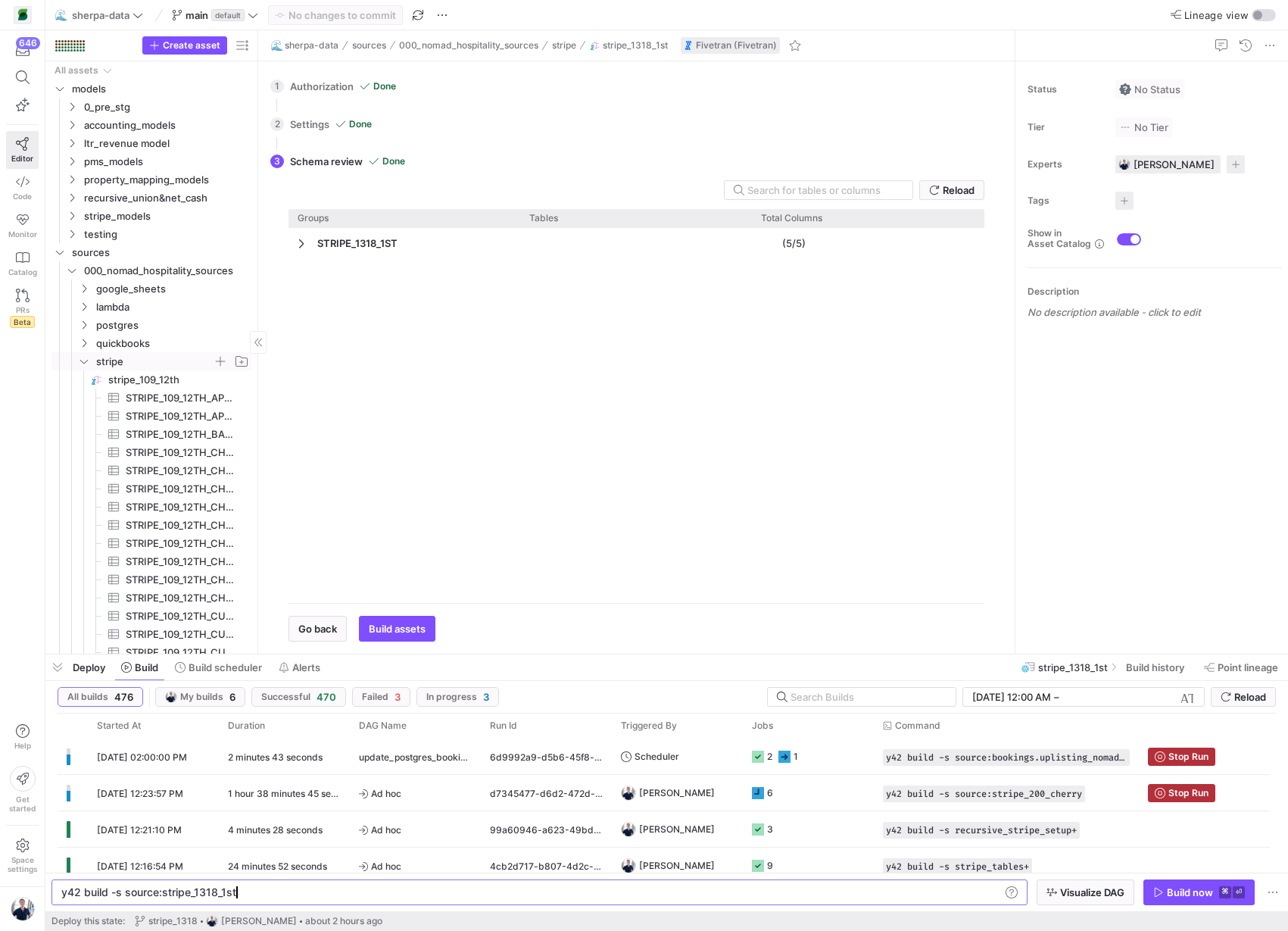
click at [85, 363] on icon "Press SPACE to select this row." at bounding box center [84, 361] width 11 height 9
click at [29, 185] on link "Code" at bounding box center [22, 188] width 33 height 38
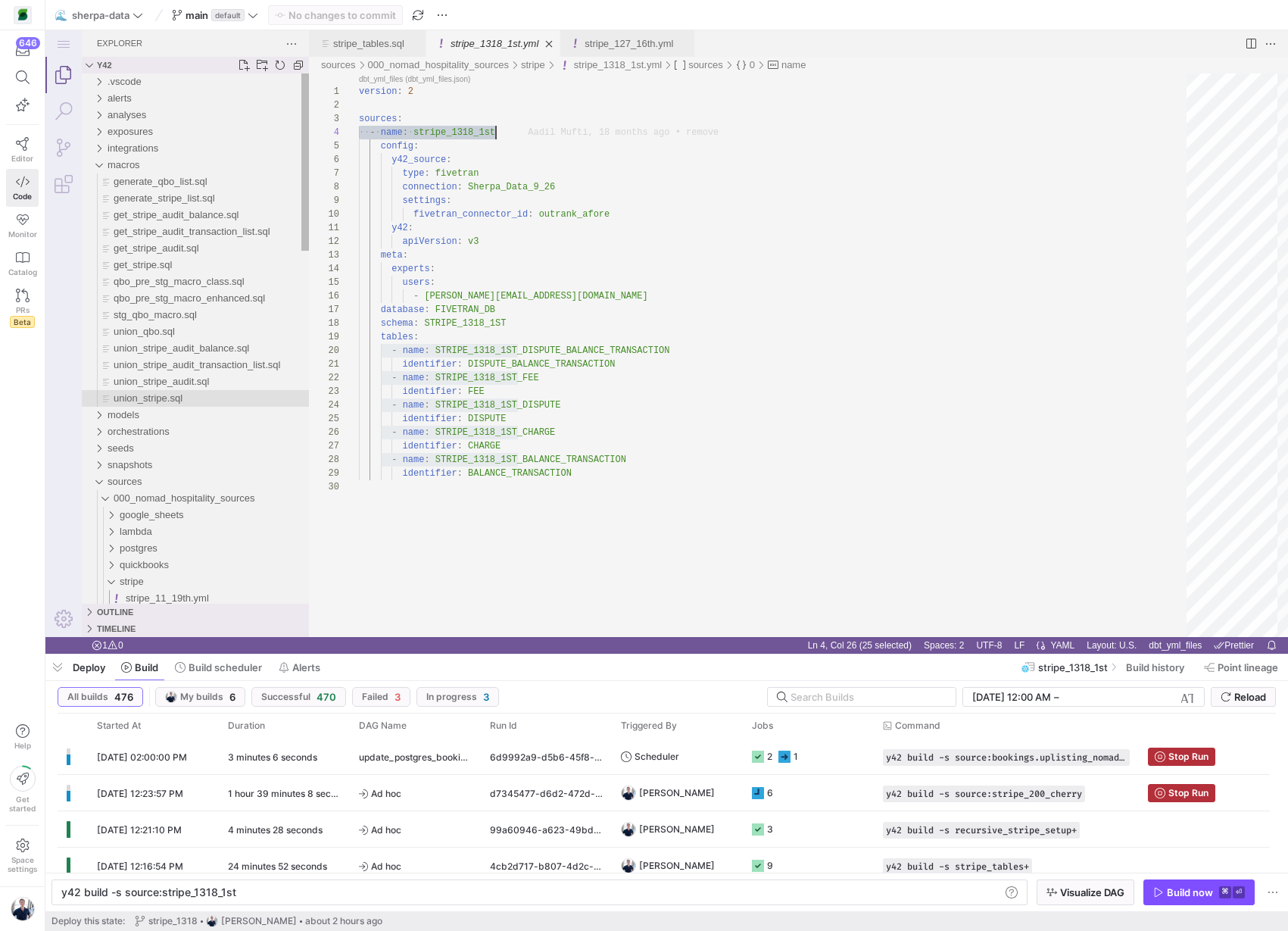
click at [158, 402] on span "union_stripe.sql" at bounding box center [148, 398] width 69 height 11
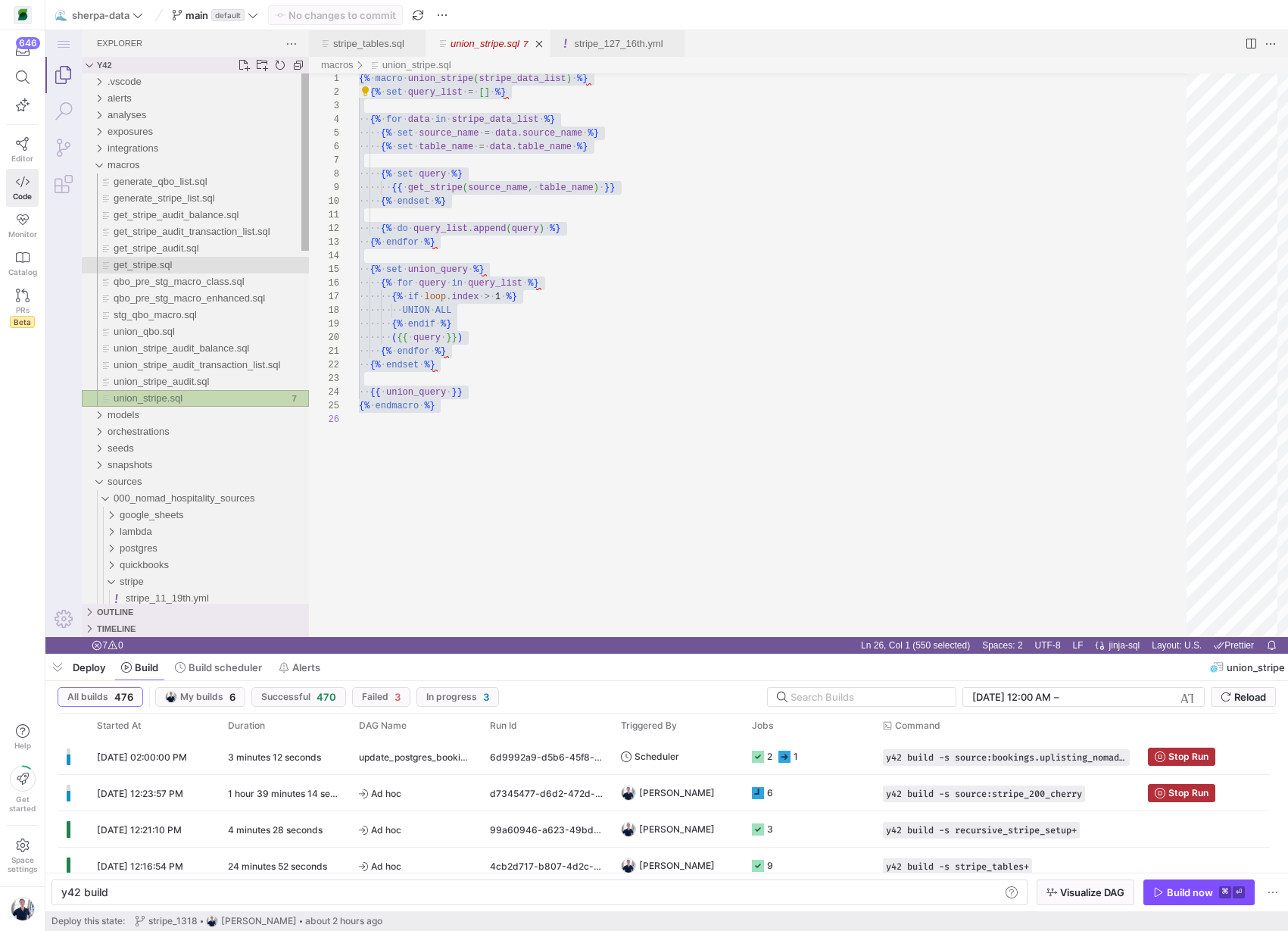
click at [150, 261] on span "get_stripe.sql" at bounding box center [143, 265] width 59 height 11
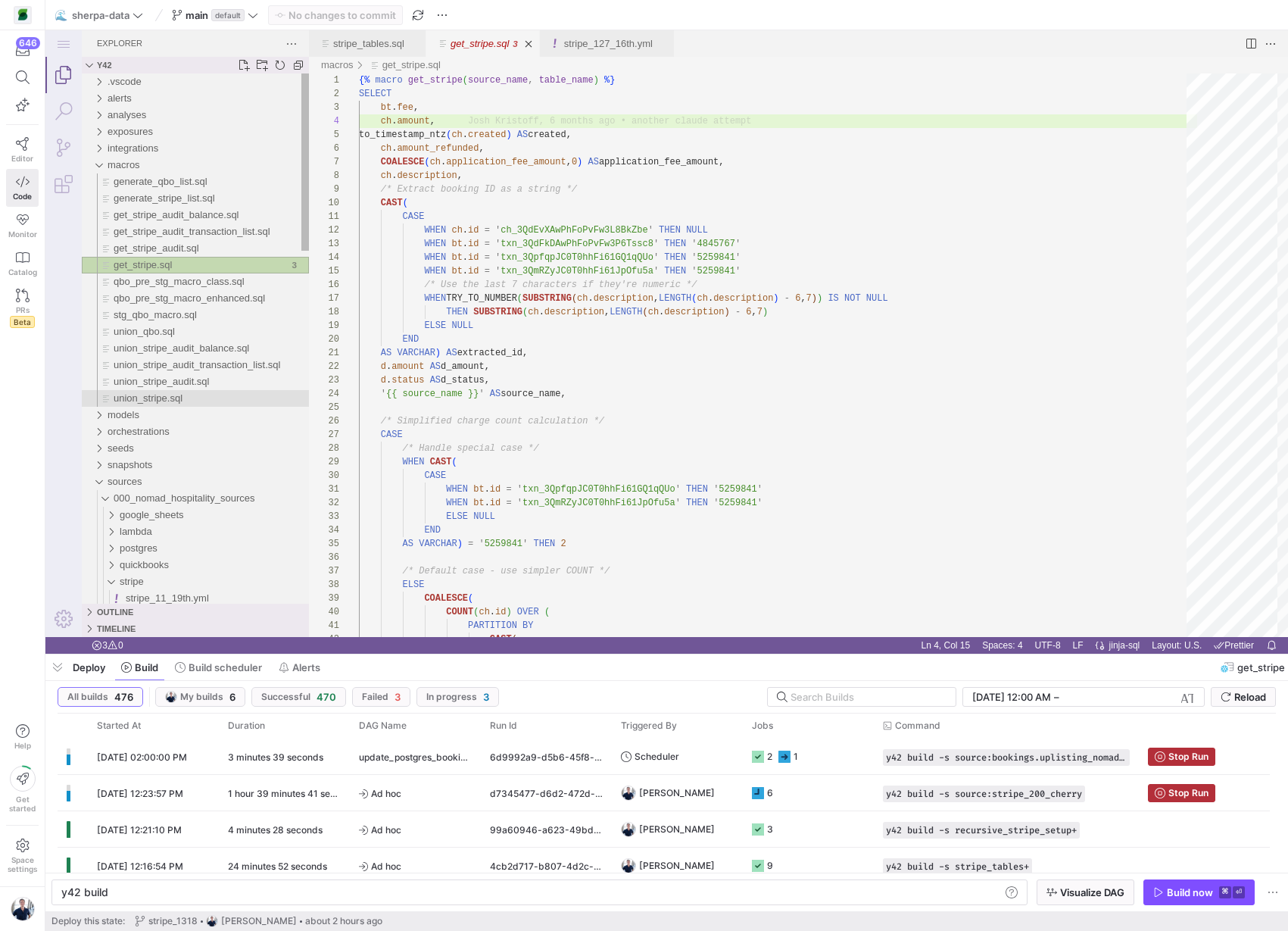
click at [183, 399] on span "union_stripe.sql" at bounding box center [148, 398] width 69 height 11
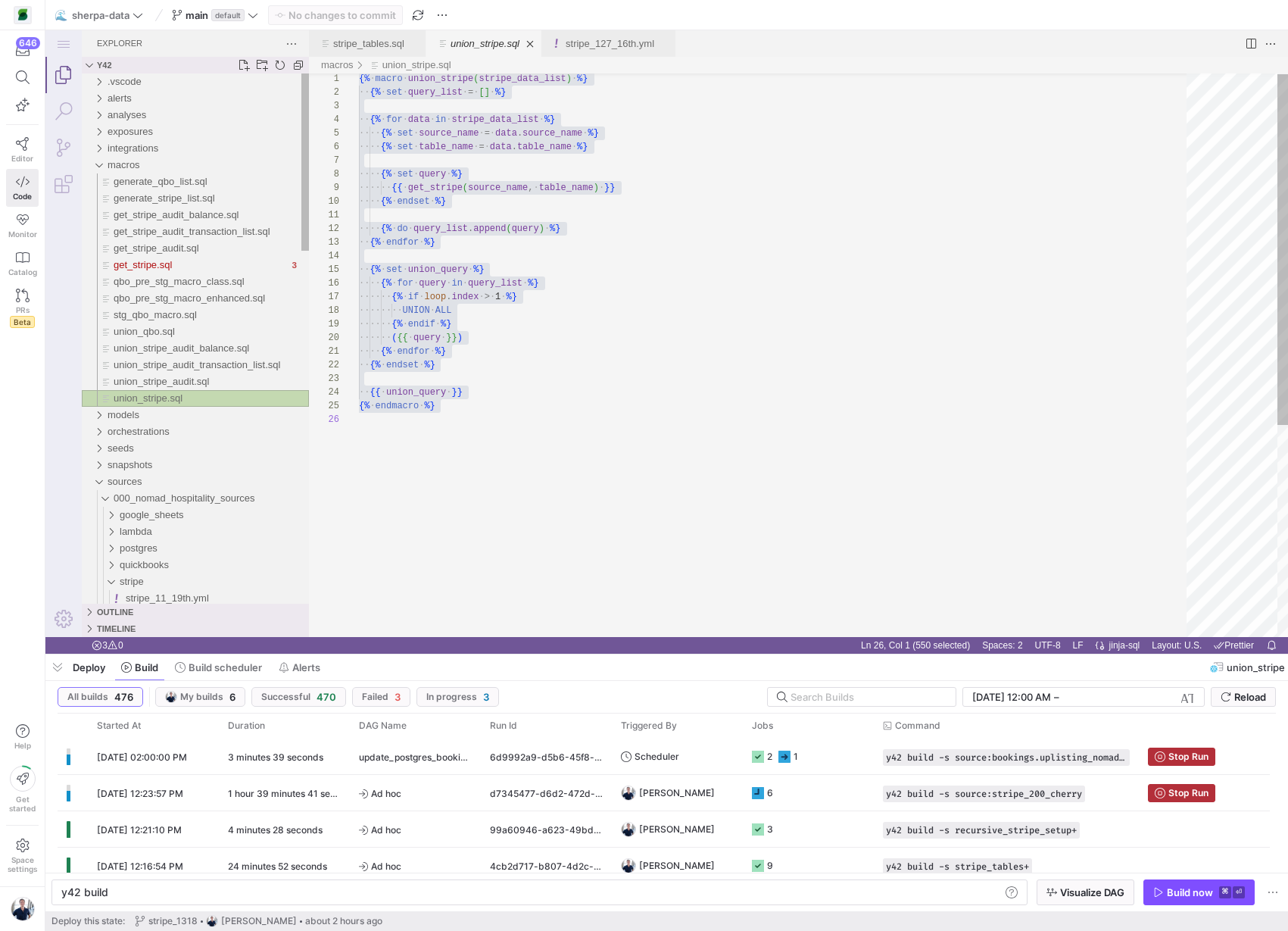
scroll to position [205, 0]
click at [151, 259] on span "get_stripe.sql" at bounding box center [143, 265] width 59 height 11
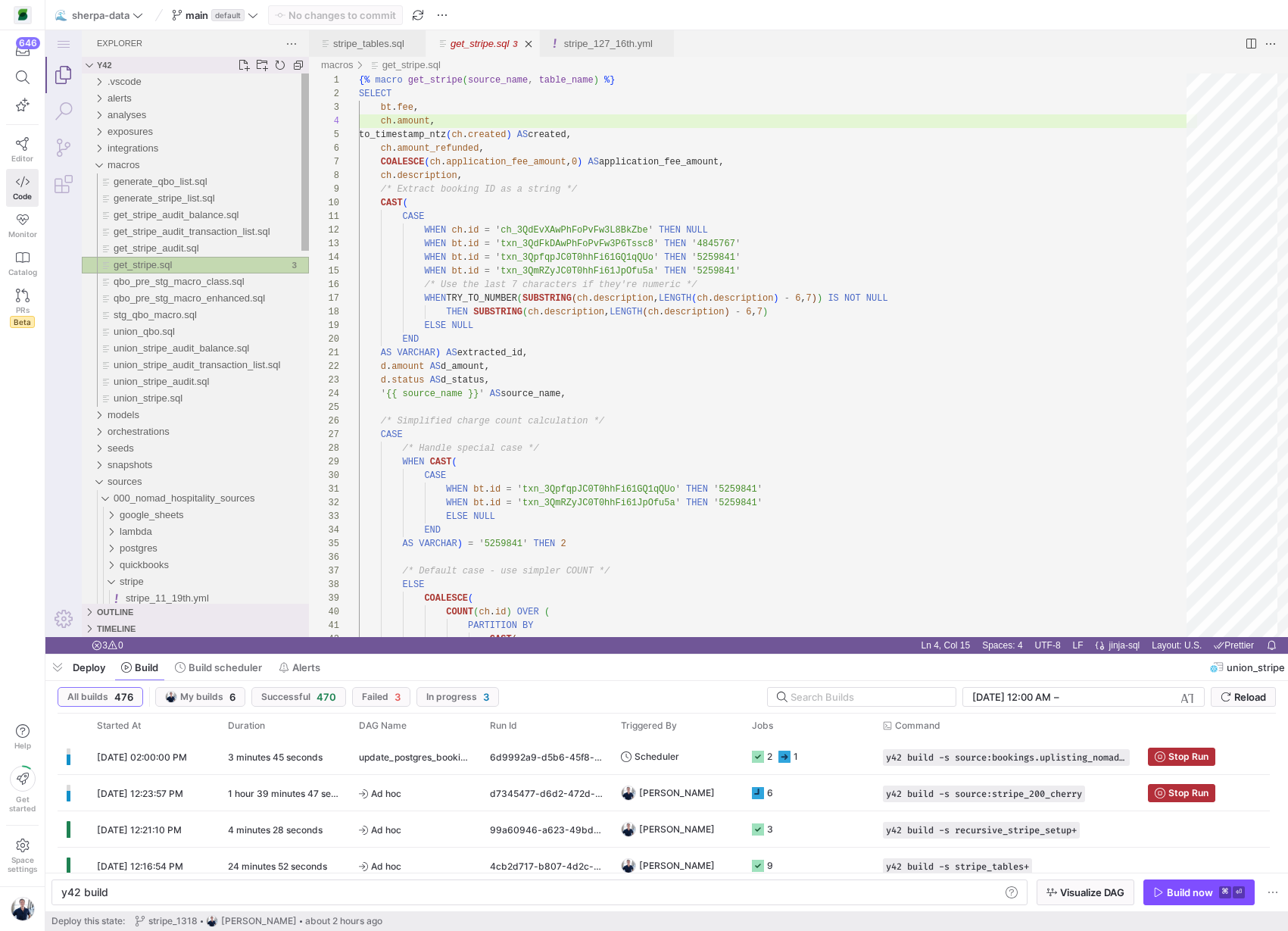
scroll to position [136, 77]
click at [145, 246] on span "get_stripe_audit.sql" at bounding box center [156, 248] width 86 height 11
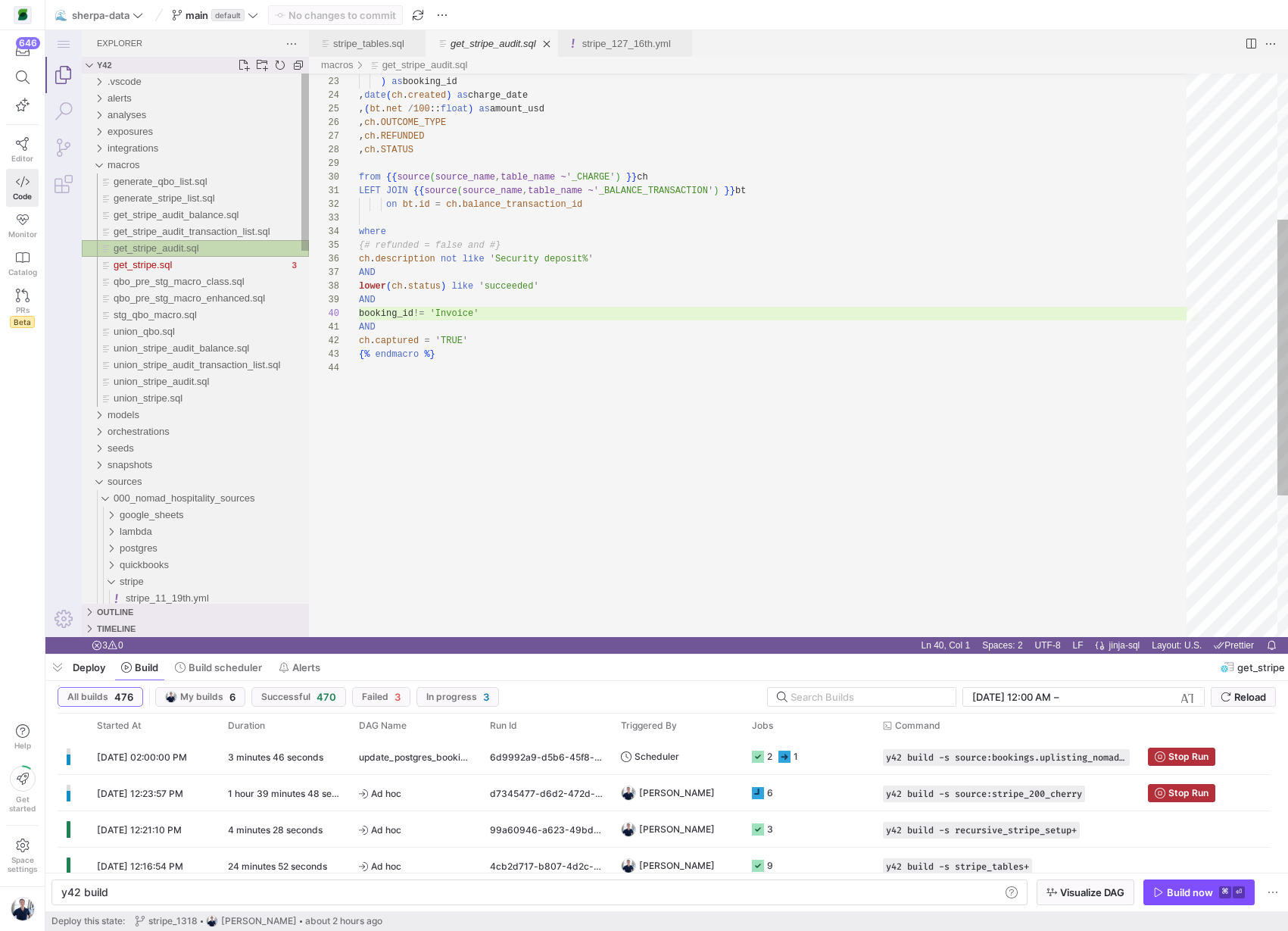
scroll to position [136, 0]
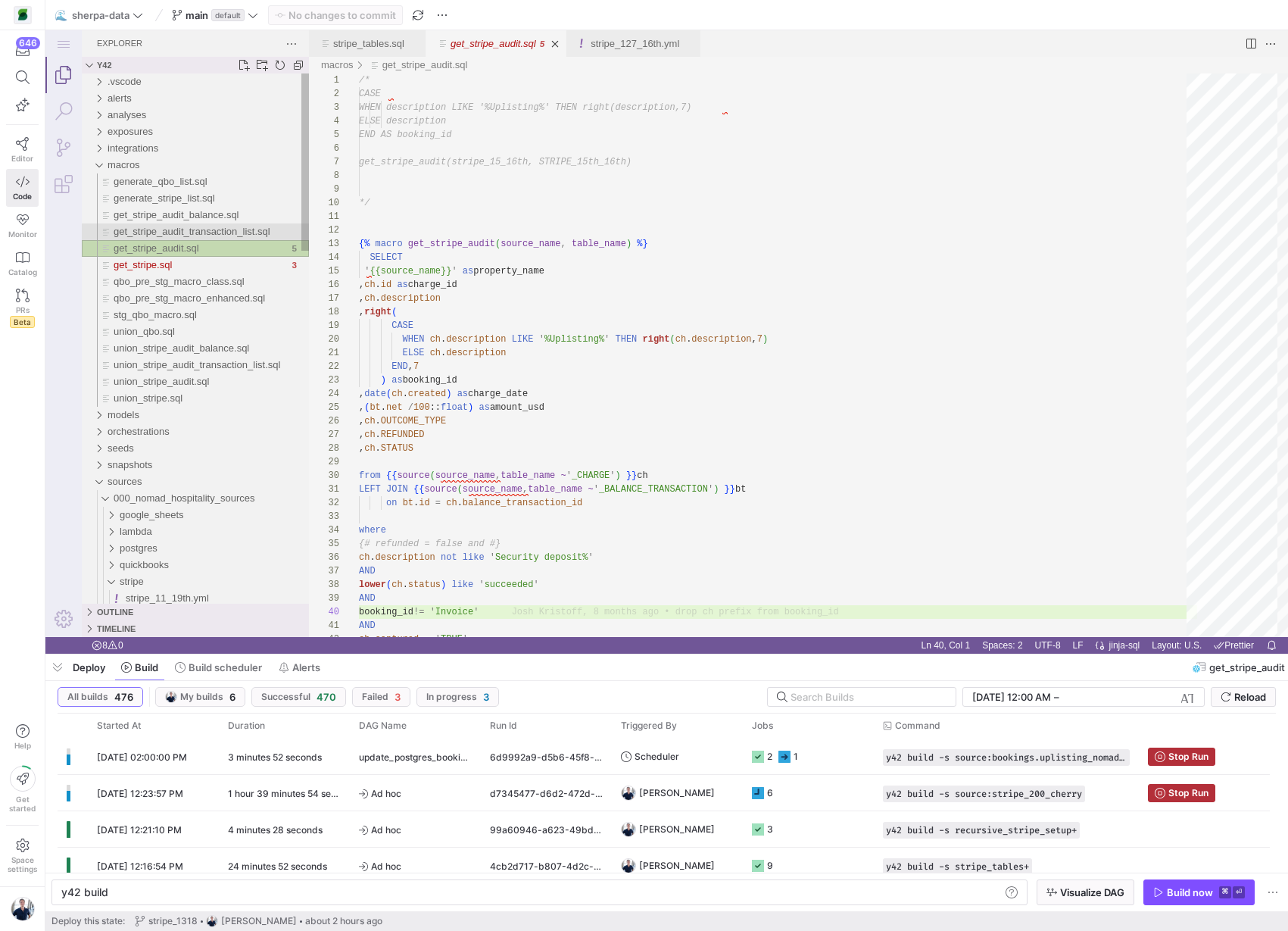
click at [165, 234] on span "get_stripe_audit_transaction_list.sql" at bounding box center [192, 232] width 157 height 11
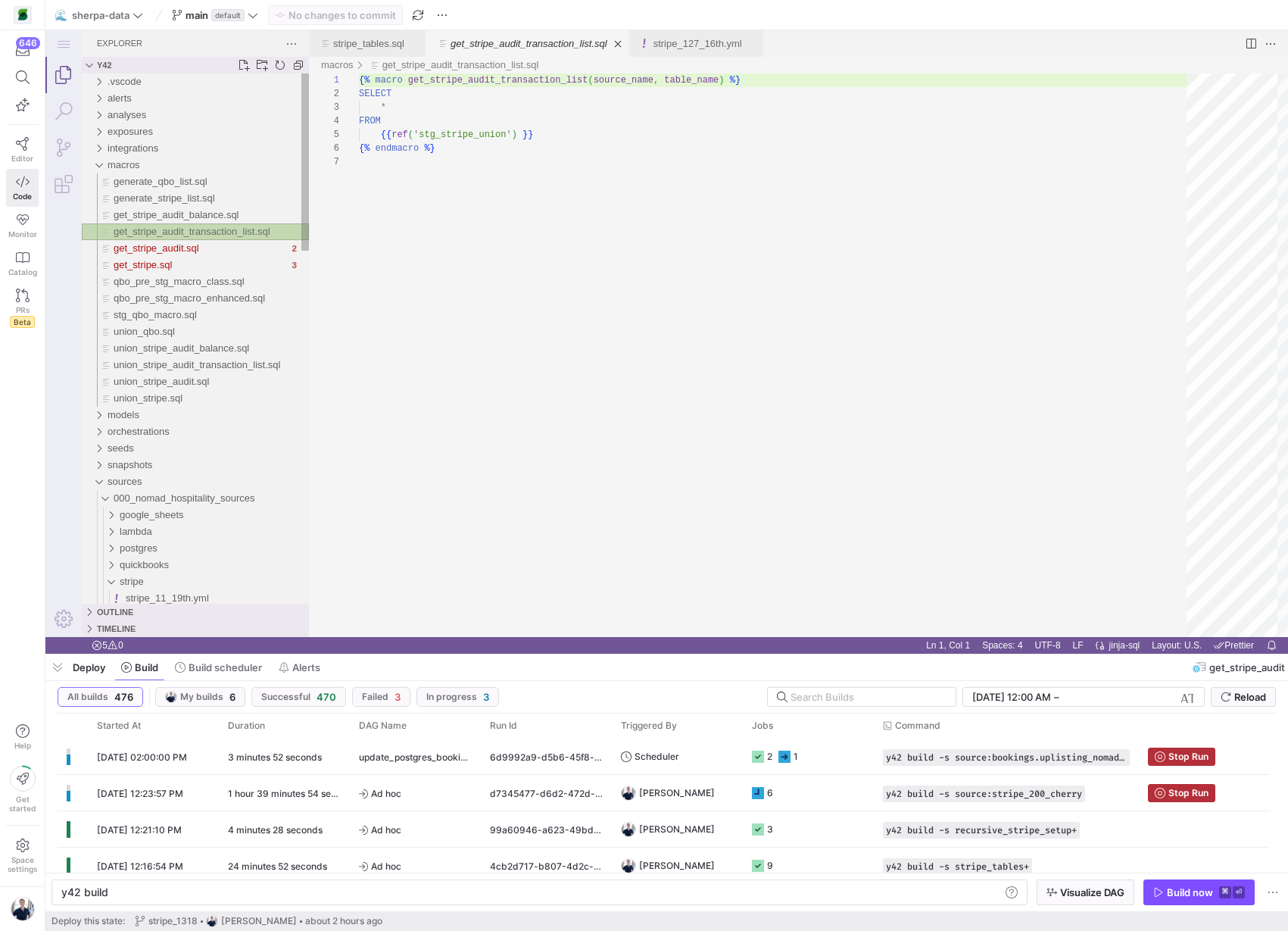
scroll to position [82, 0]
click at [165, 216] on span "get_stripe_audit_balance.sql" at bounding box center [176, 214] width 126 height 11
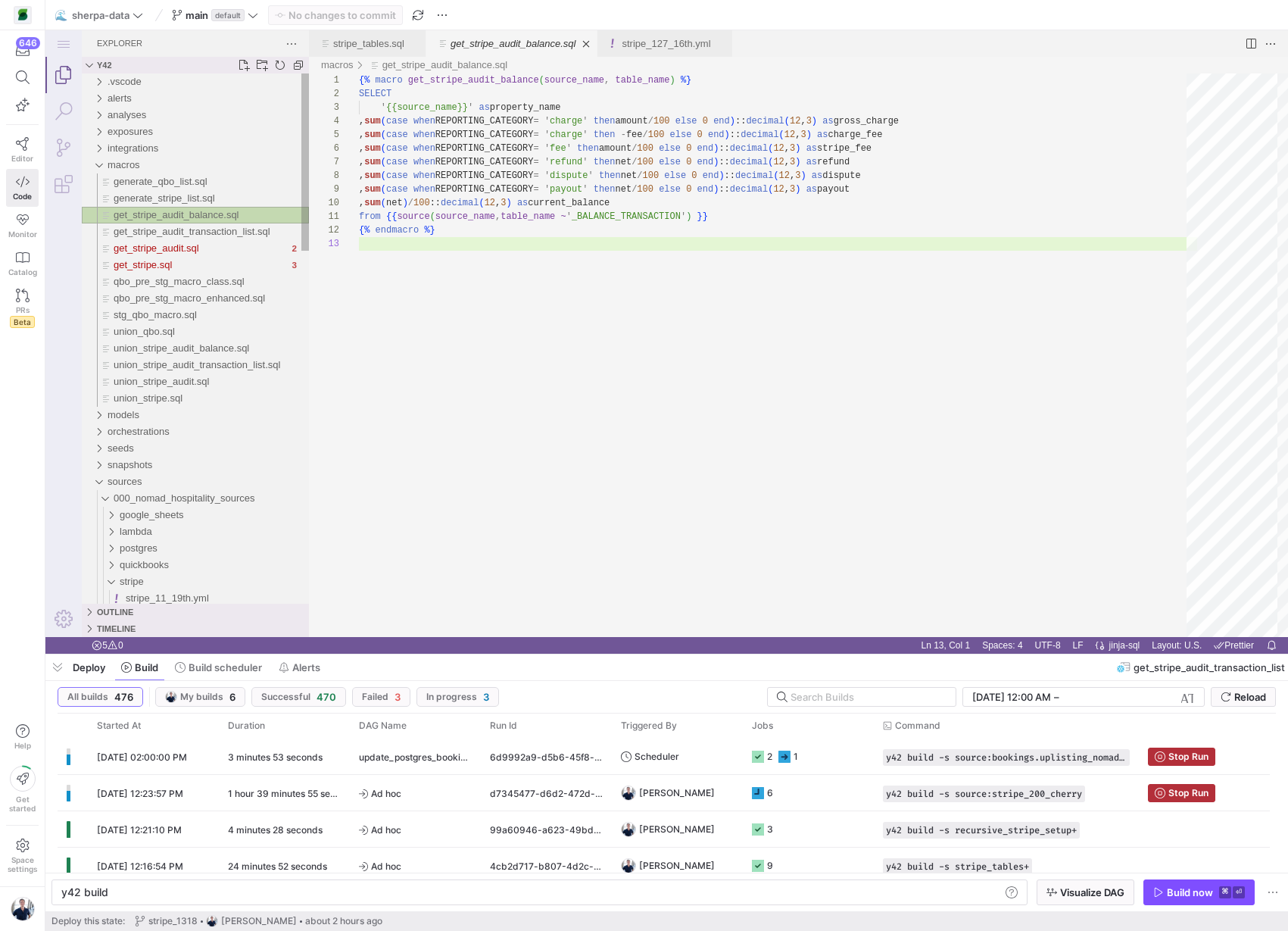
scroll to position [27, 0]
click at [176, 183] on span "generate_qbo_list.sql" at bounding box center [160, 182] width 94 height 11
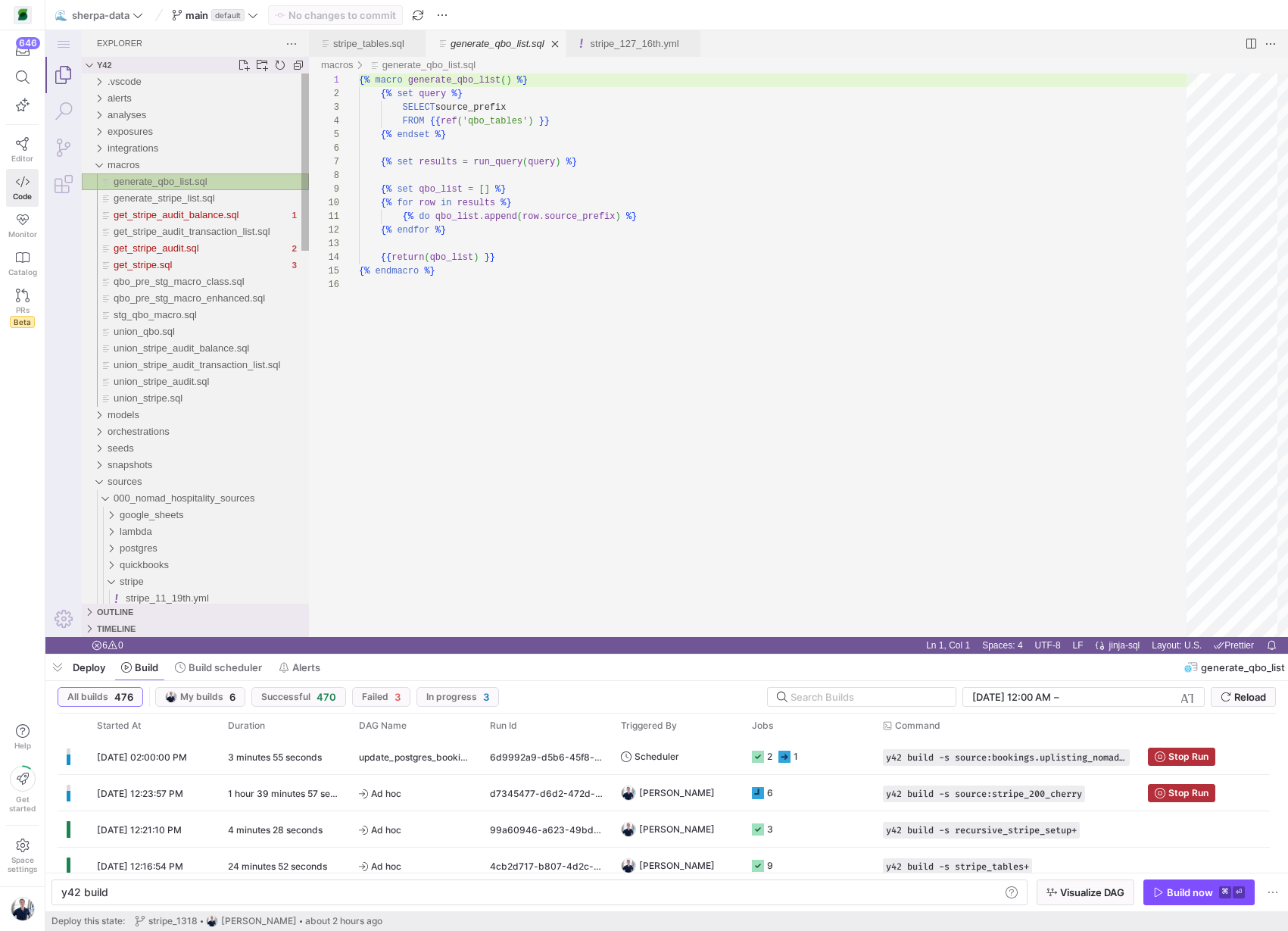
scroll to position [136, 0]
click at [170, 195] on span "generate_stripe_list.sql" at bounding box center [164, 198] width 101 height 11
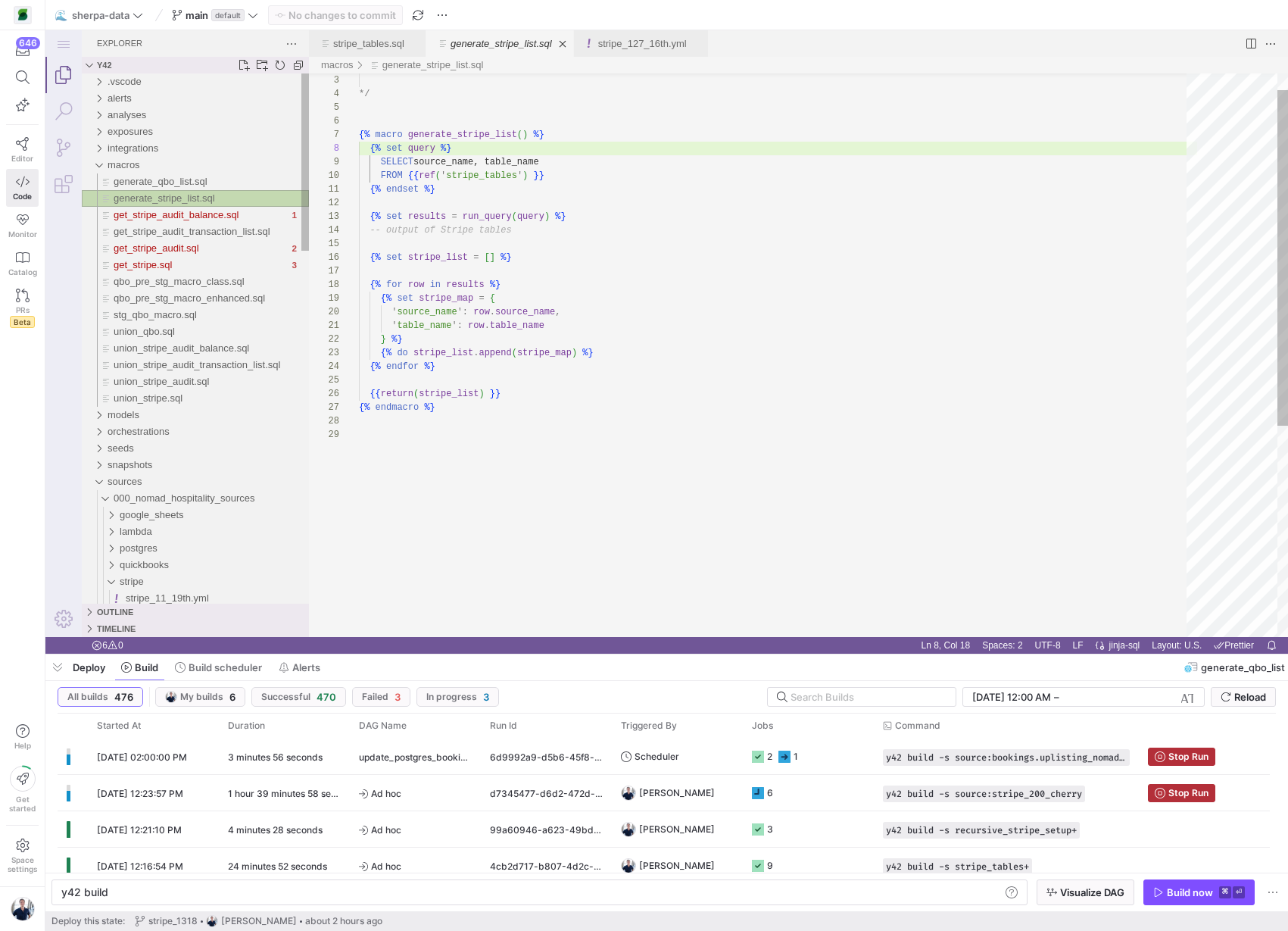
scroll to position [136, 93]
click at [261, 892] on div "y42 build" at bounding box center [531, 892] width 939 height 12
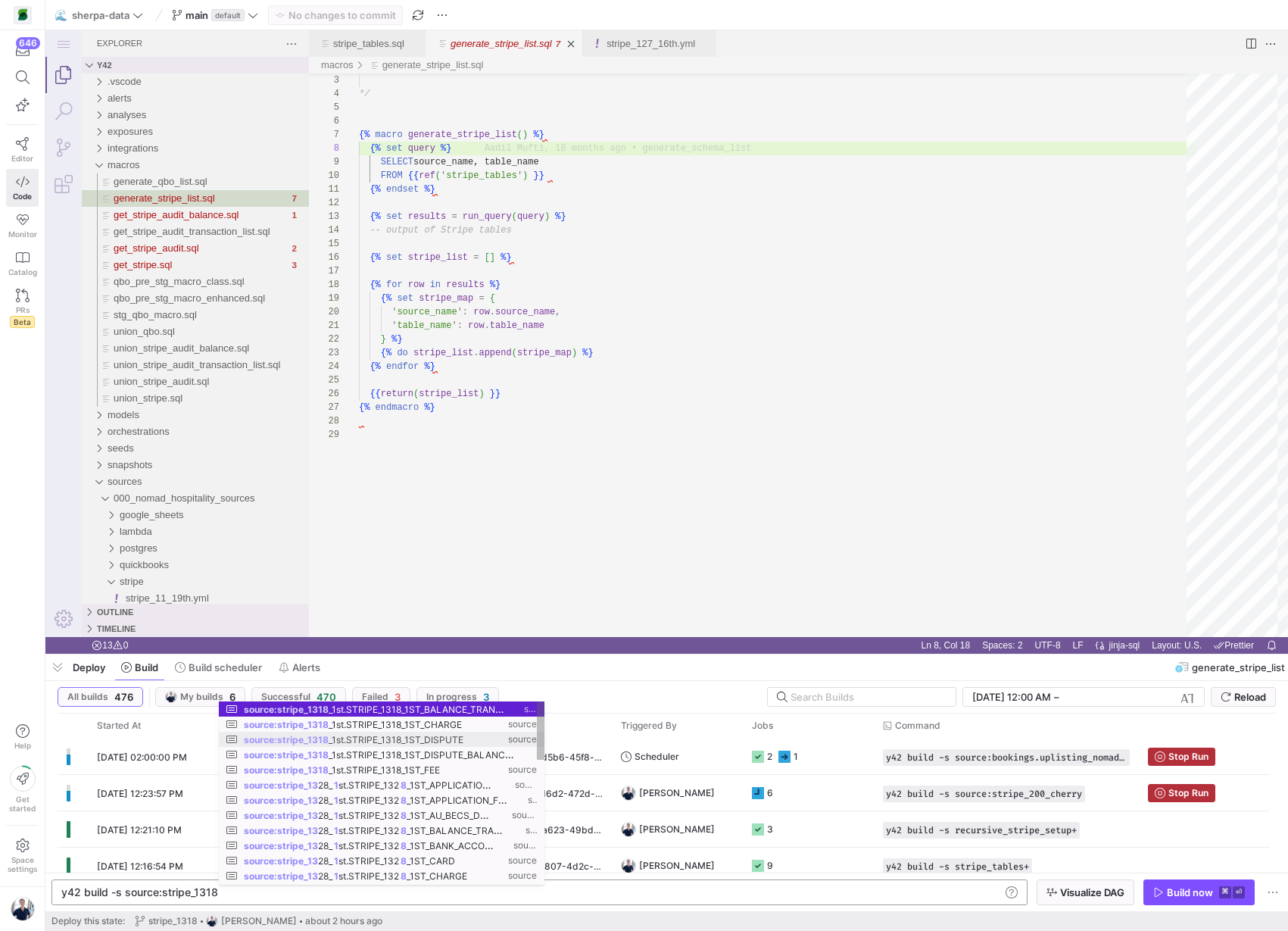
scroll to position [0, 159]
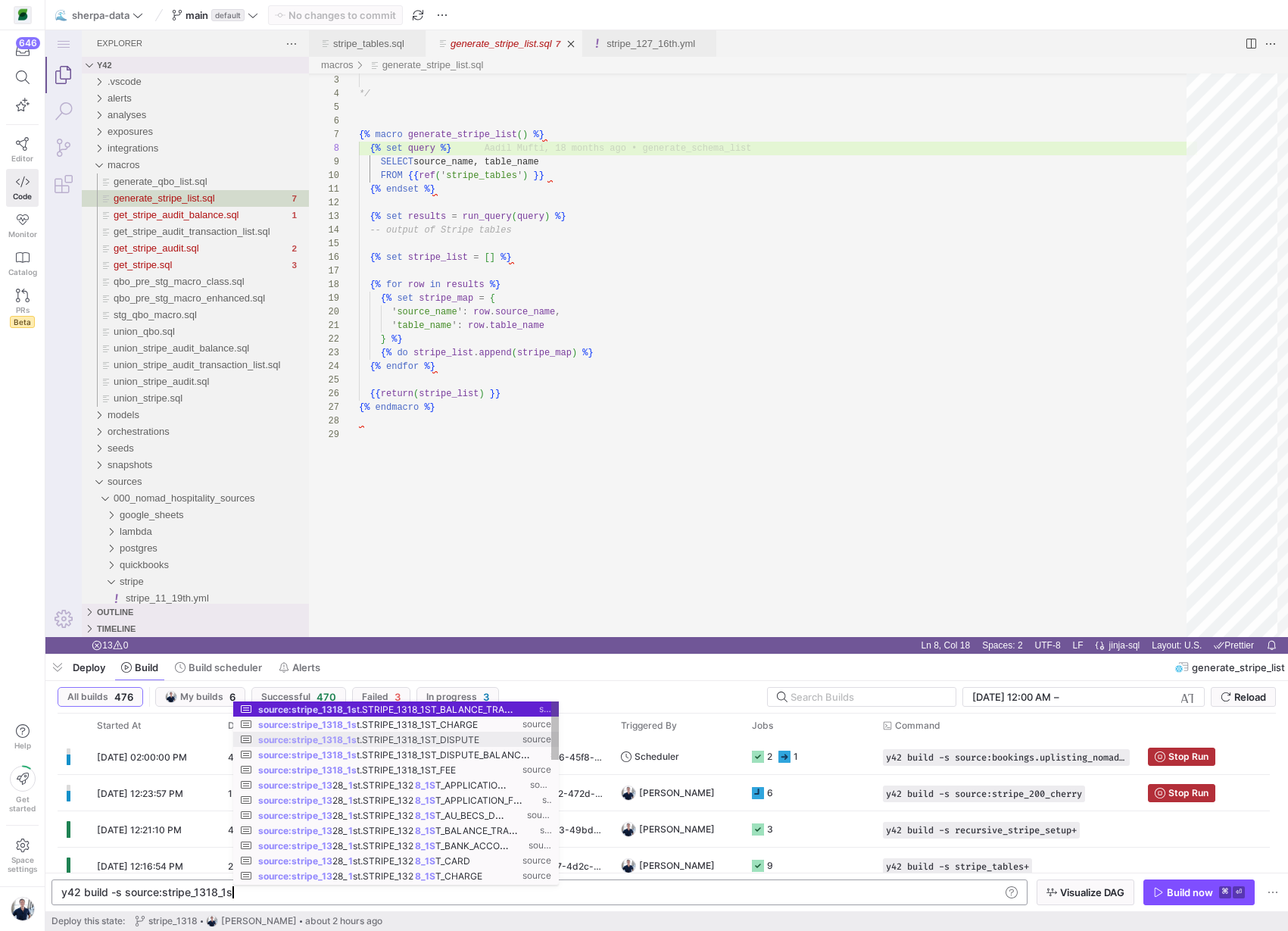
type textarea "y42 build -s source:stripe_1318_1st"
click at [368, 895] on div "y42 build -s source:stripe_1318_1st" at bounding box center [531, 892] width 939 height 12
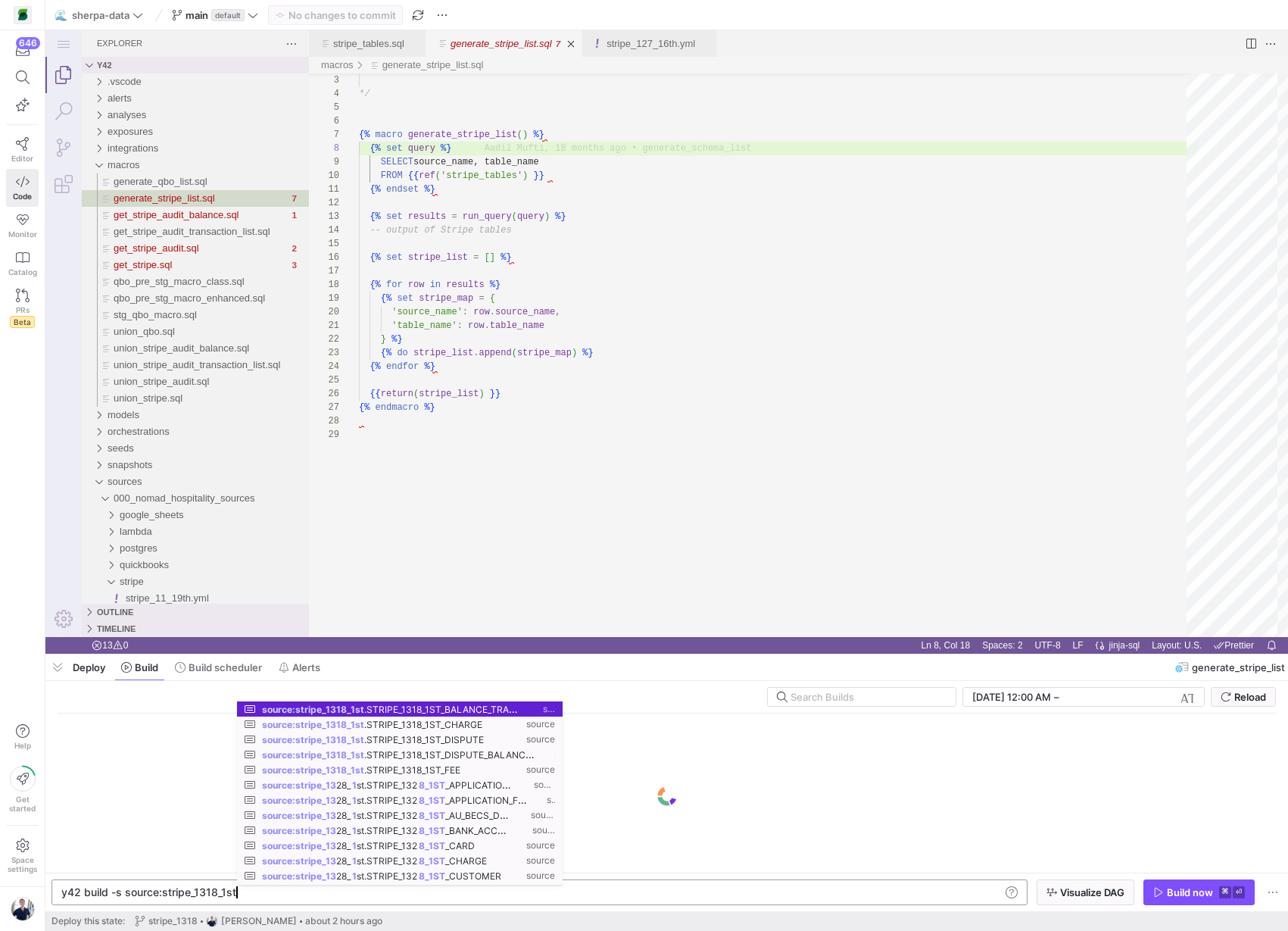
click at [631, 893] on div "y42 build -s source:stripe_1318_1st" at bounding box center [531, 892] width 939 height 12
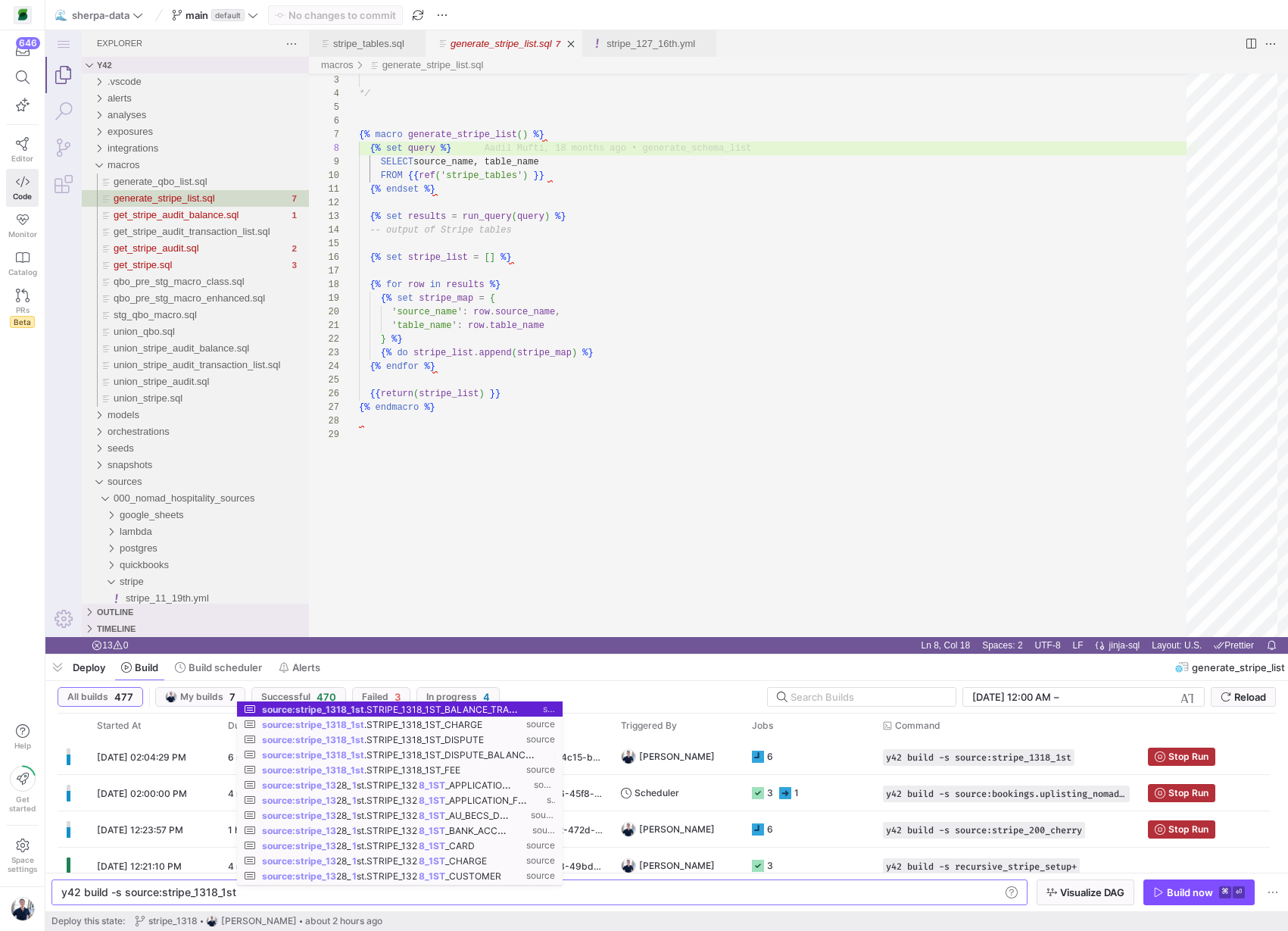
type textarea "y42 build -s source:stripe_1318_1st"
type textarea "'table_name': row.table_name } %} {% do stripe_list.append(stripe_map) %} {% en…"
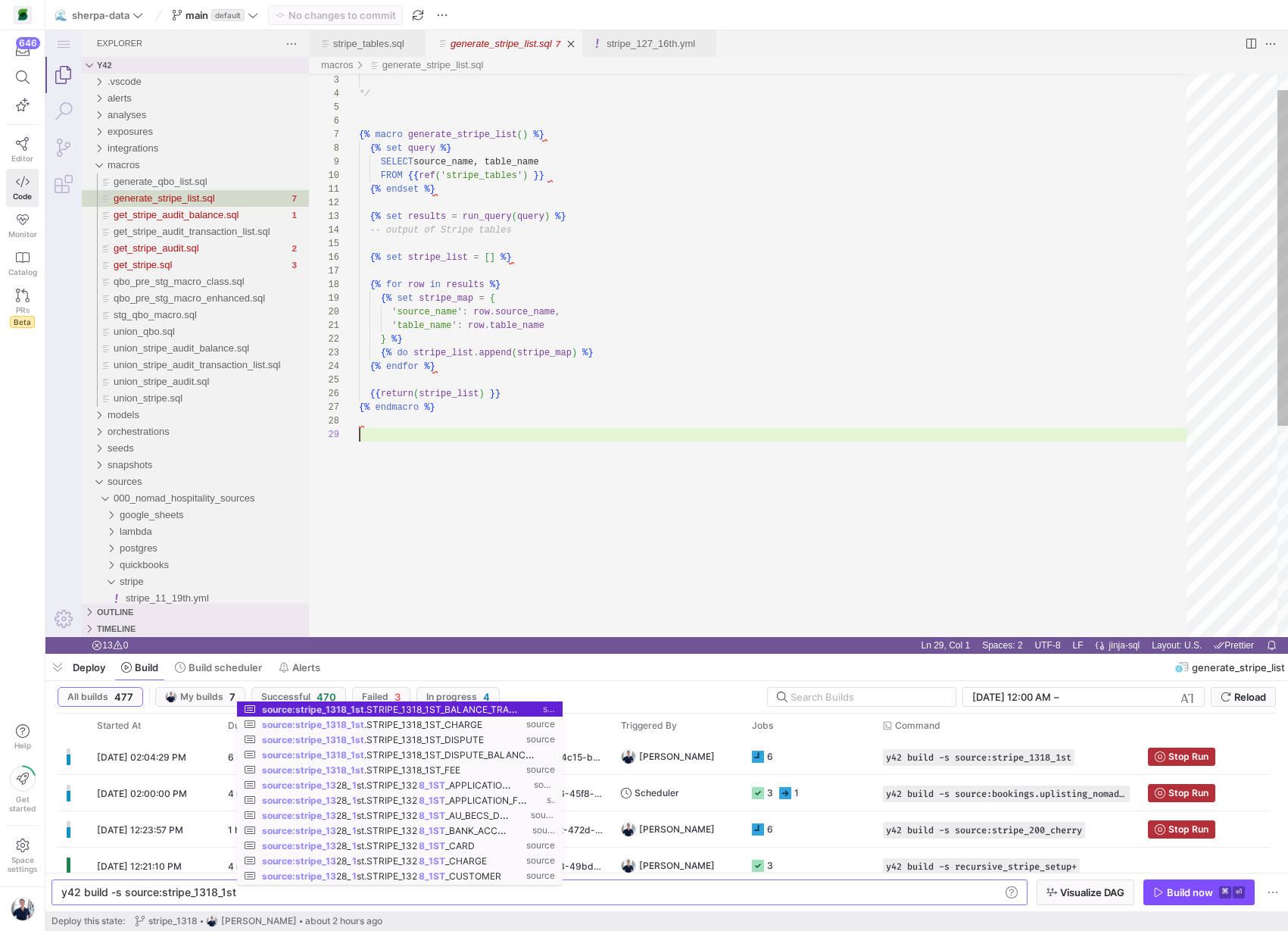
click at [600, 555] on div "*/ {% macro generate_stripe_list ( ) %} {% set query %} SELECT source_name, tab…" at bounding box center [778, 518] width 838 height 945
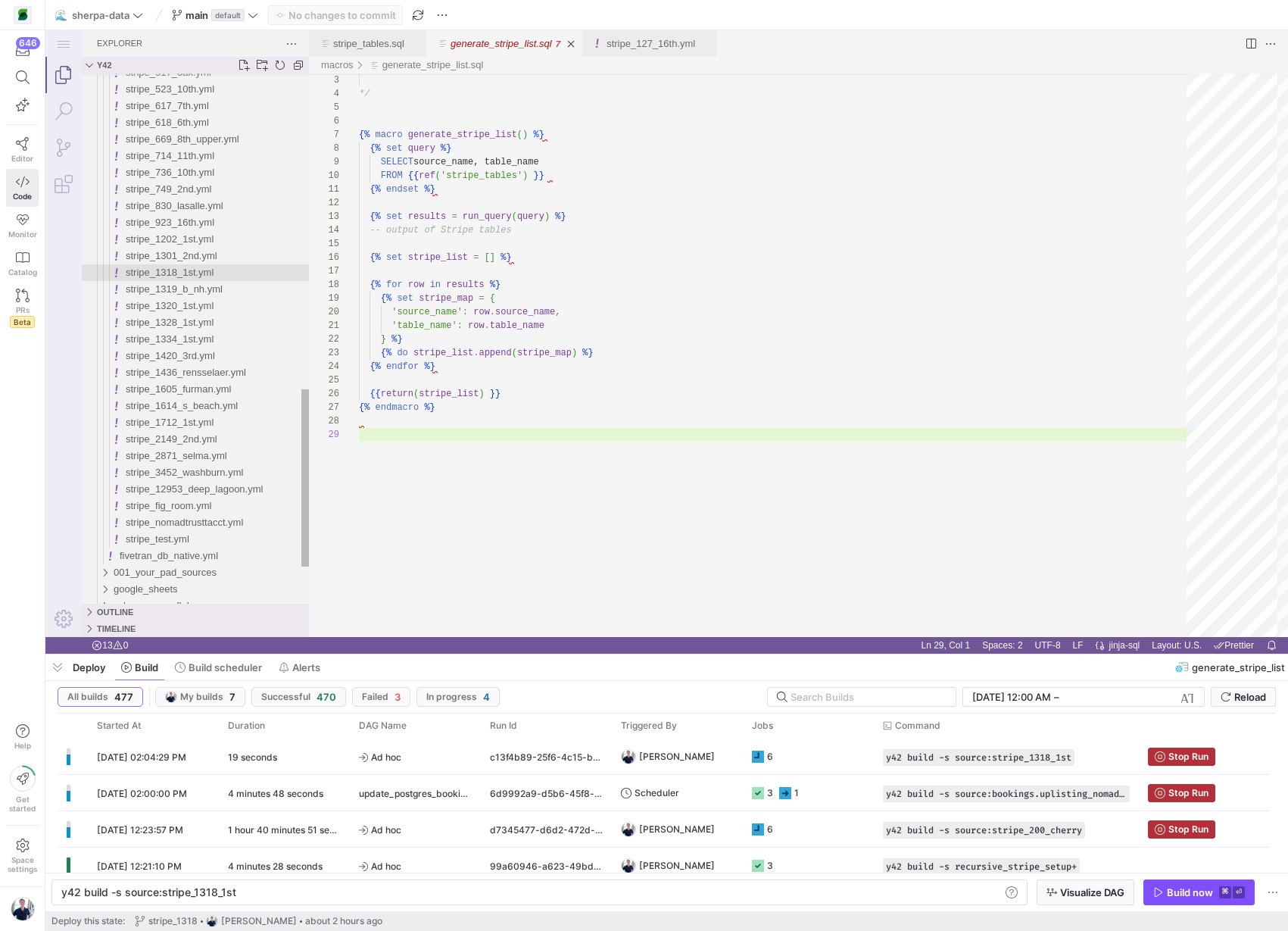
click at [186, 273] on span "stripe_1318_1st.yml" at bounding box center [170, 272] width 88 height 11
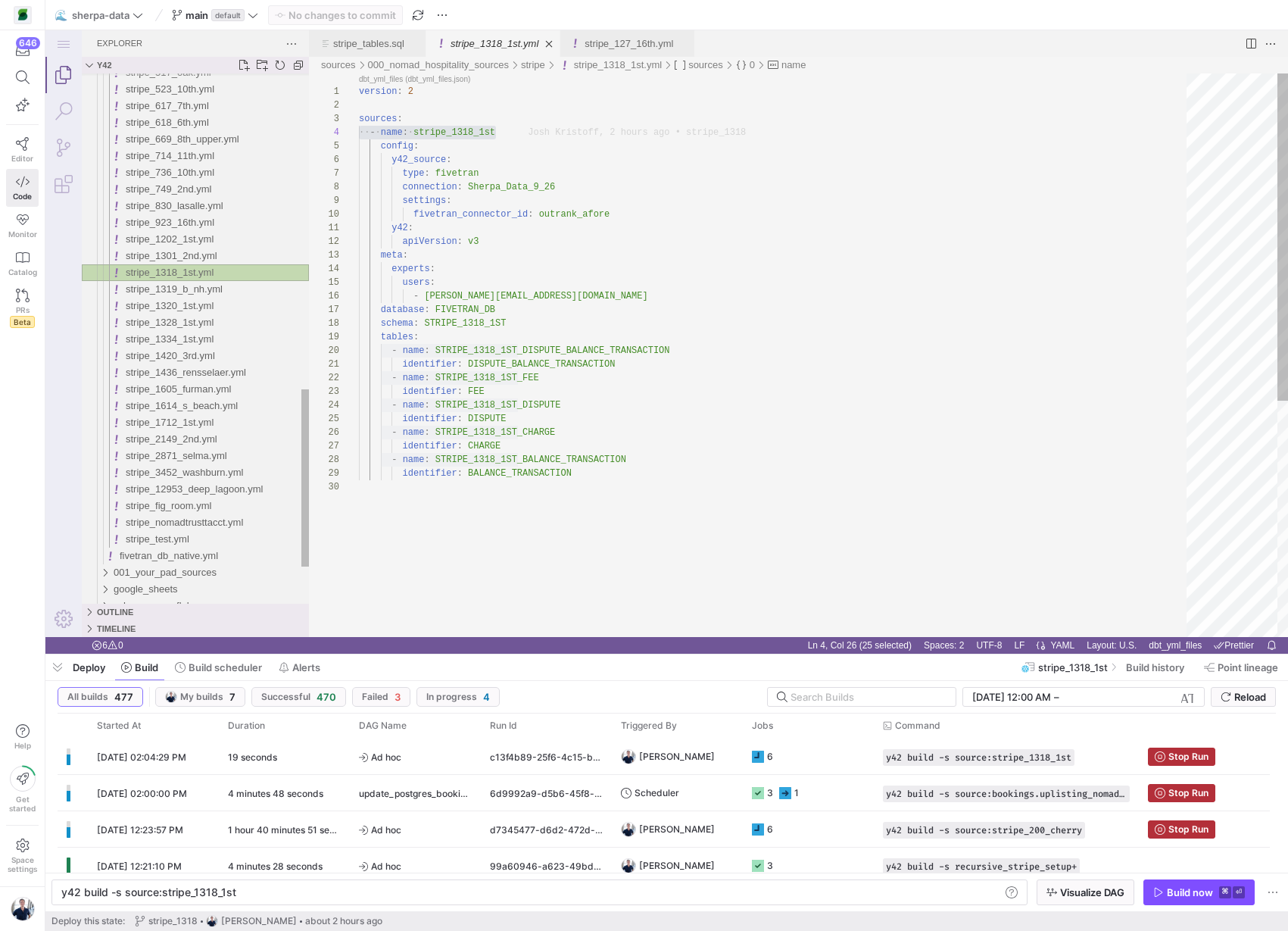
scroll to position [136, 137]
